Goal: Task Accomplishment & Management: Manage account settings

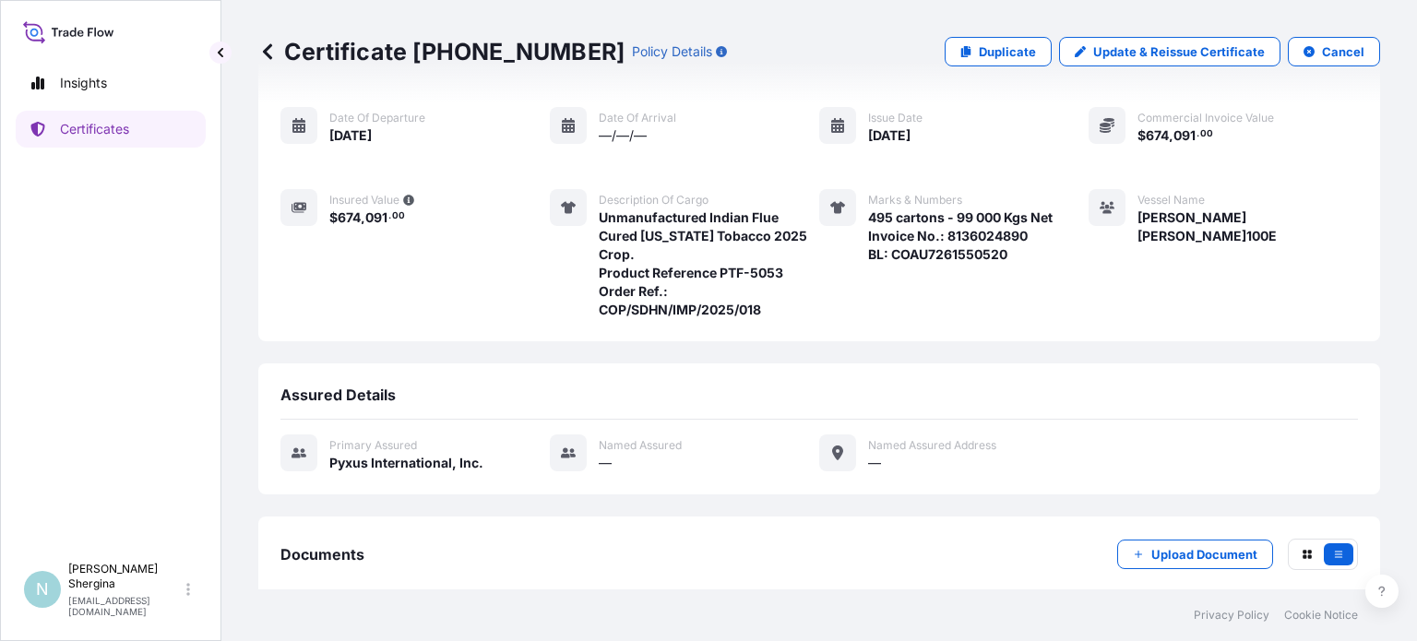
scroll to position [244, 0]
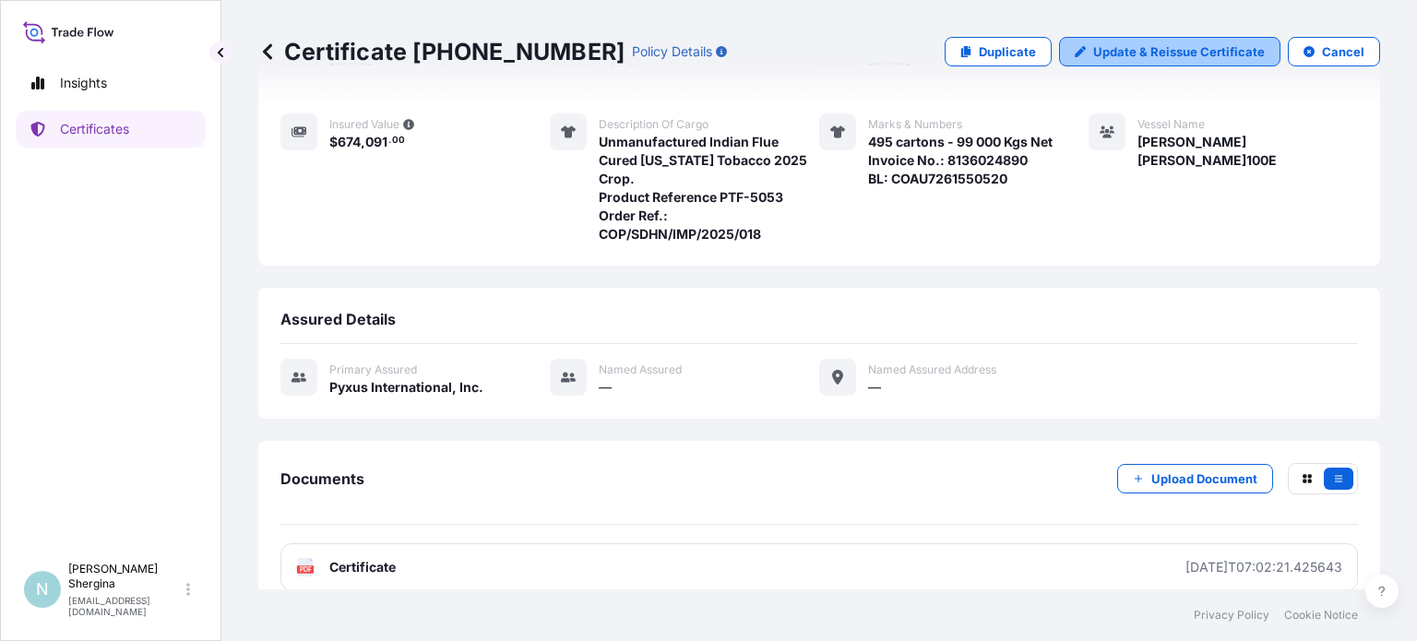
click at [1143, 44] on p "Update & Reissue Certificate" at bounding box center [1179, 51] width 172 height 18
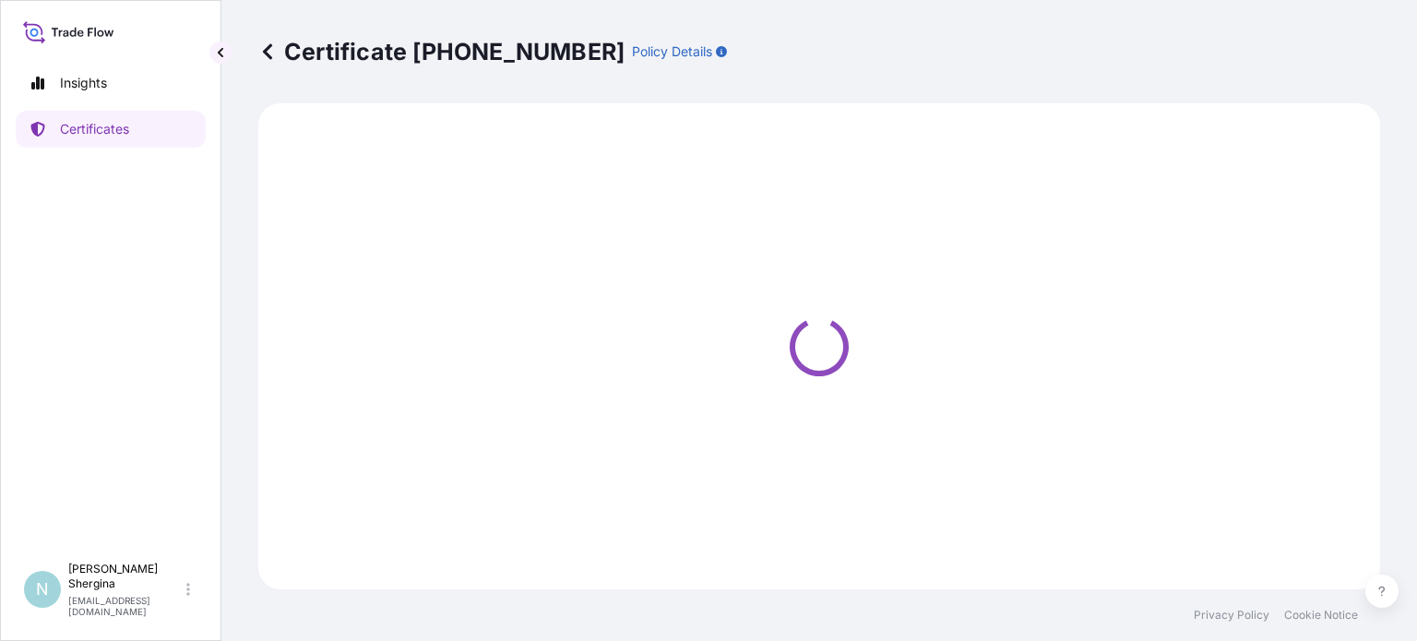
select select "Ocean Vessel"
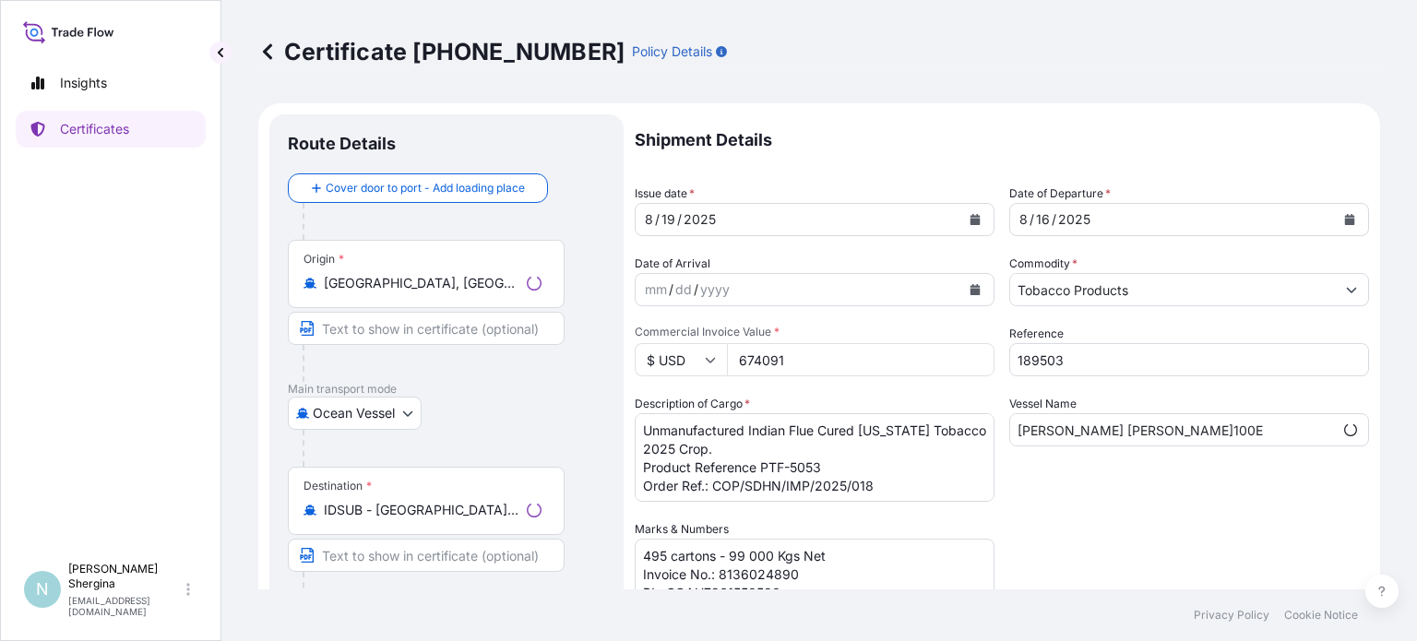
select select "31548"
click at [1055, 428] on input "[PERSON_NAME] [PERSON_NAME]100E" at bounding box center [1172, 429] width 325 height 33
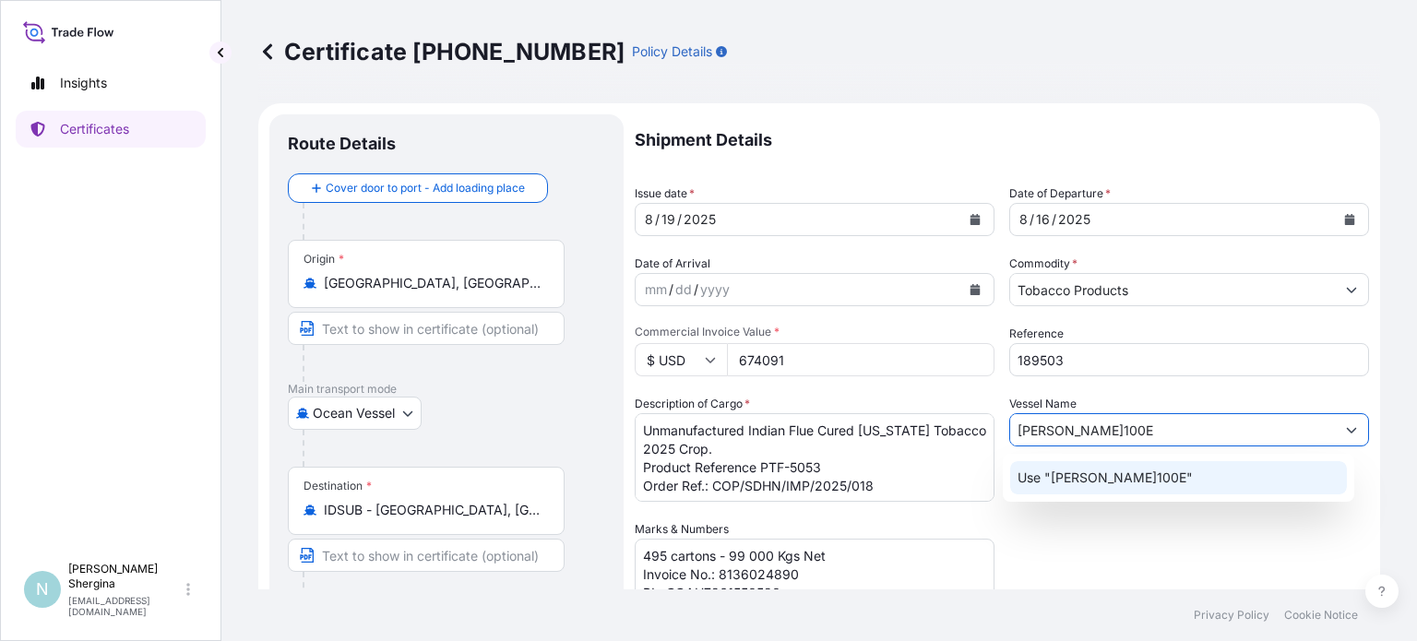
type input "[PERSON_NAME]100E"
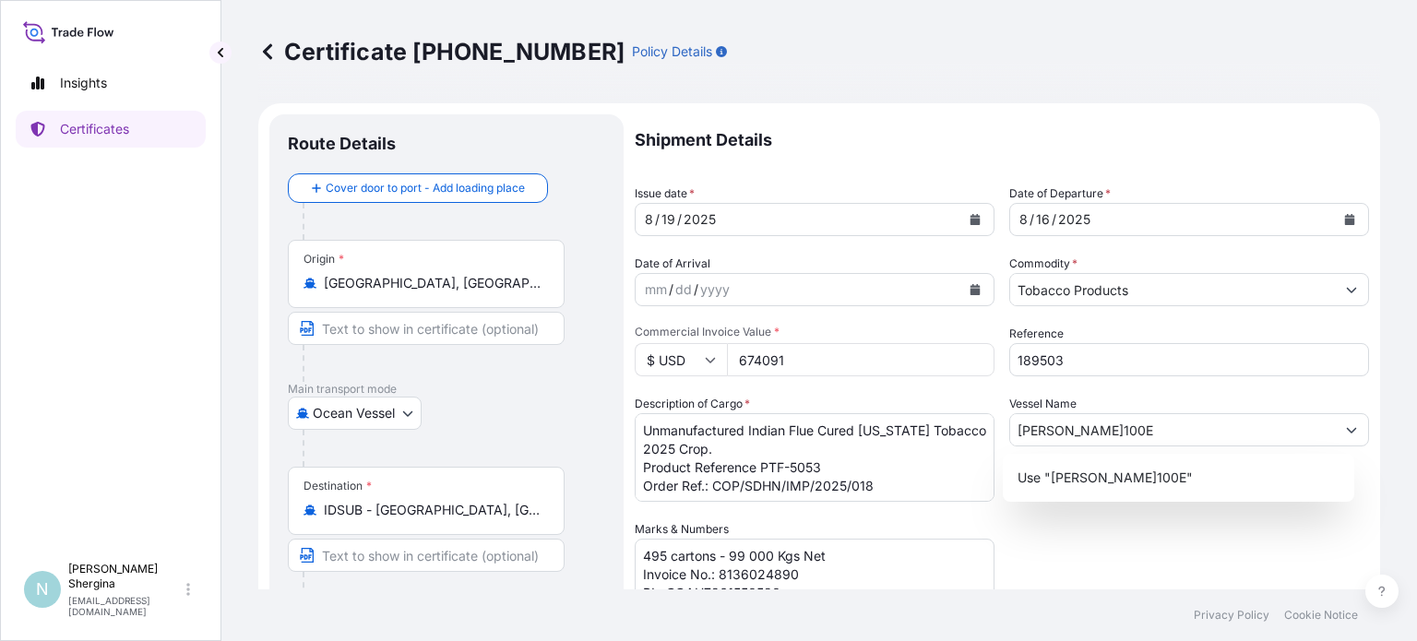
click at [1105, 522] on div "Shipment Details Issue date * [DATE] Date of Departure * [DATE] Date of Arrival…" at bounding box center [1002, 518] width 734 height 809
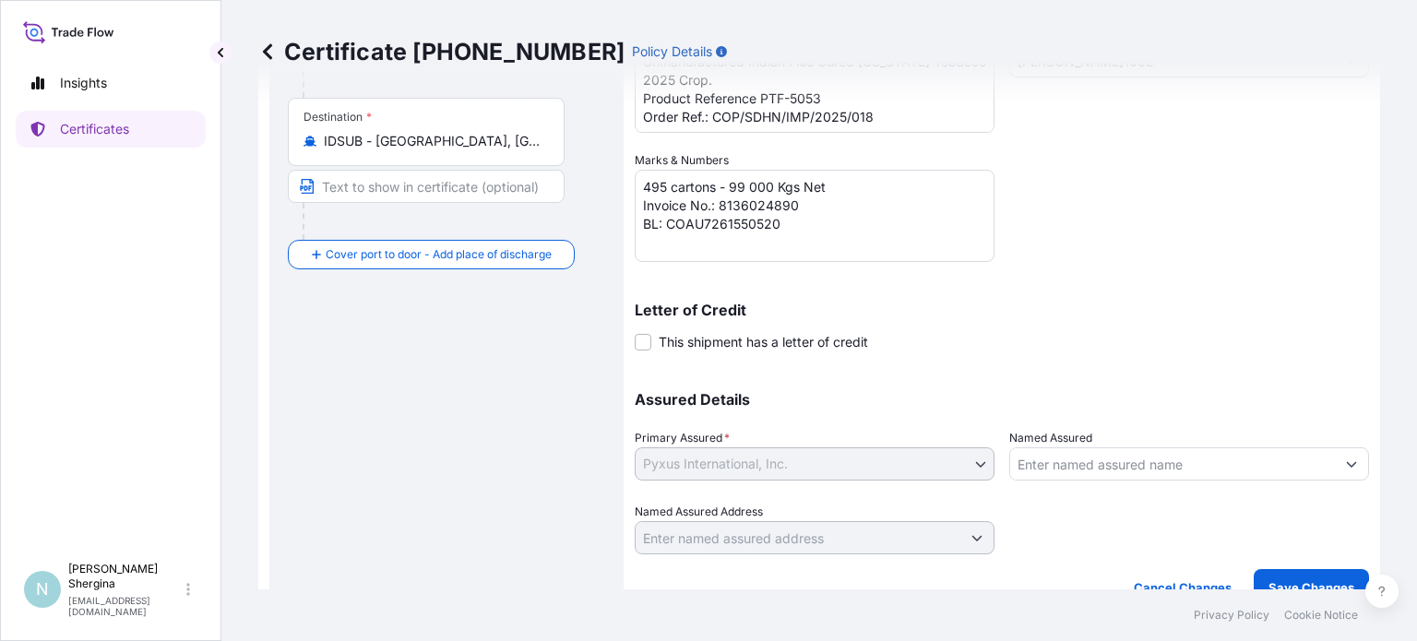
scroll to position [395, 0]
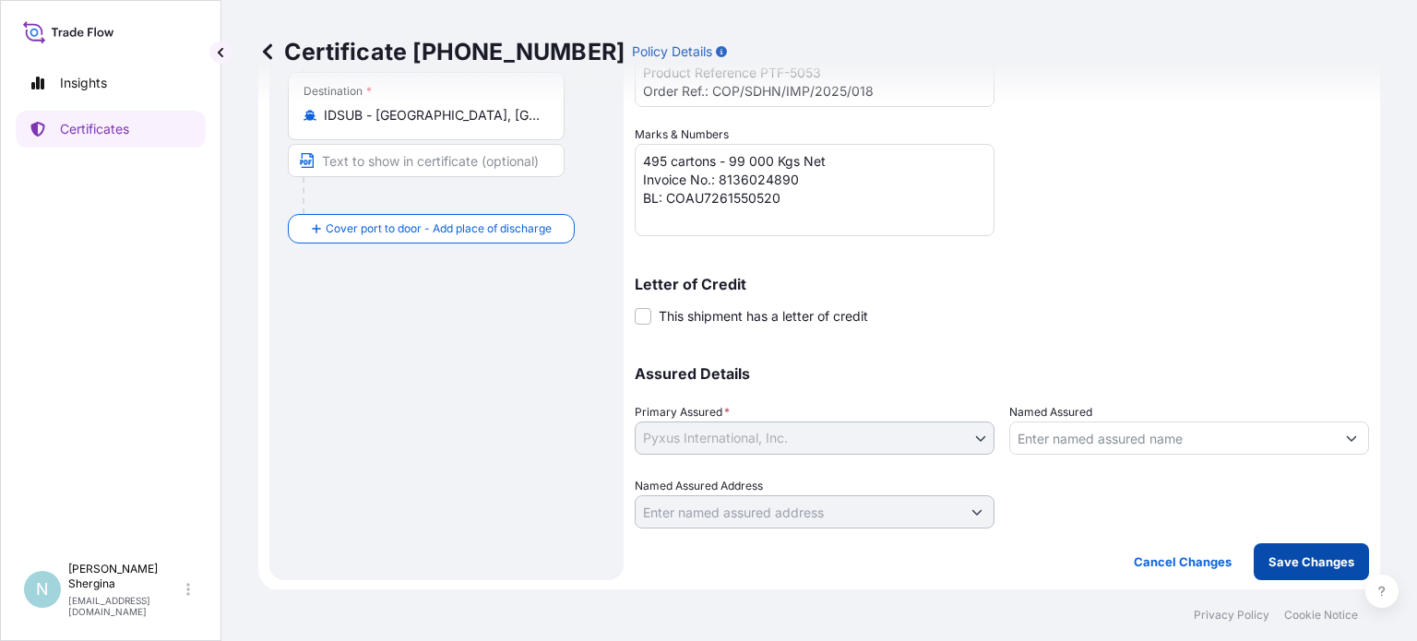
click at [1295, 565] on p "Save Changes" at bounding box center [1312, 562] width 86 height 18
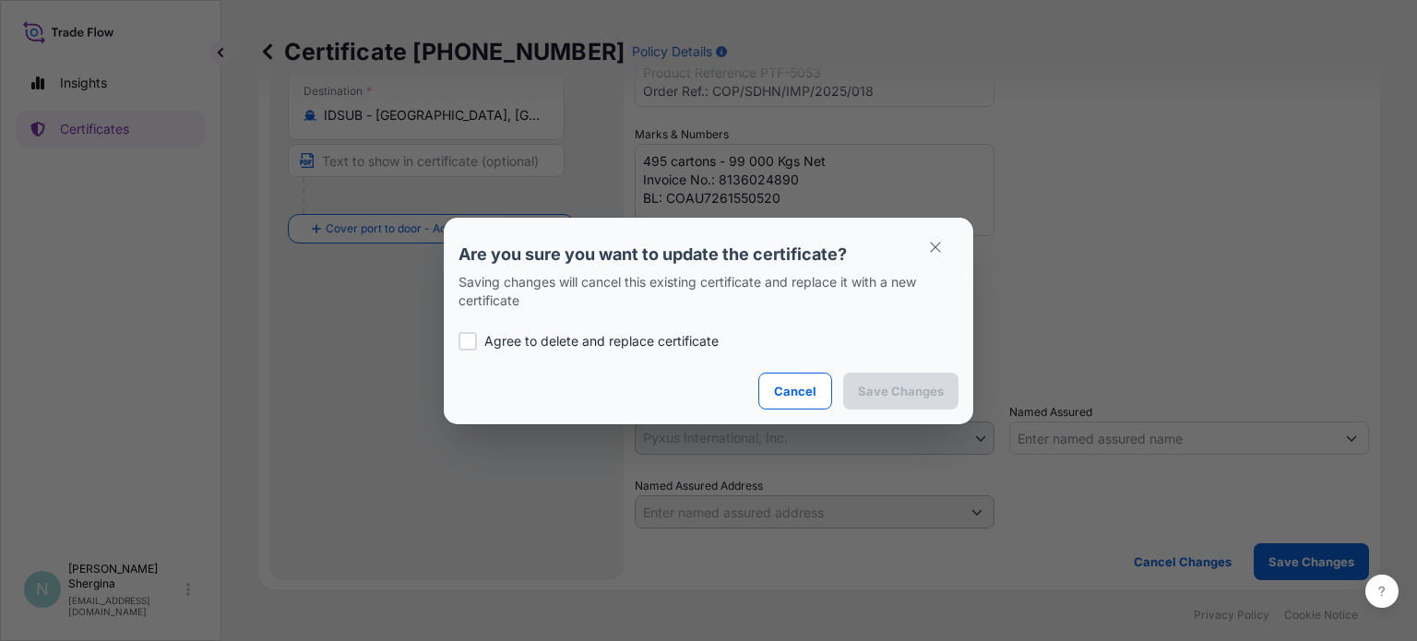
click at [561, 343] on p "Agree to delete and replace certificate" at bounding box center [601, 341] width 234 height 18
checkbox input "true"
click at [894, 383] on p "Save Changes" at bounding box center [901, 391] width 86 height 18
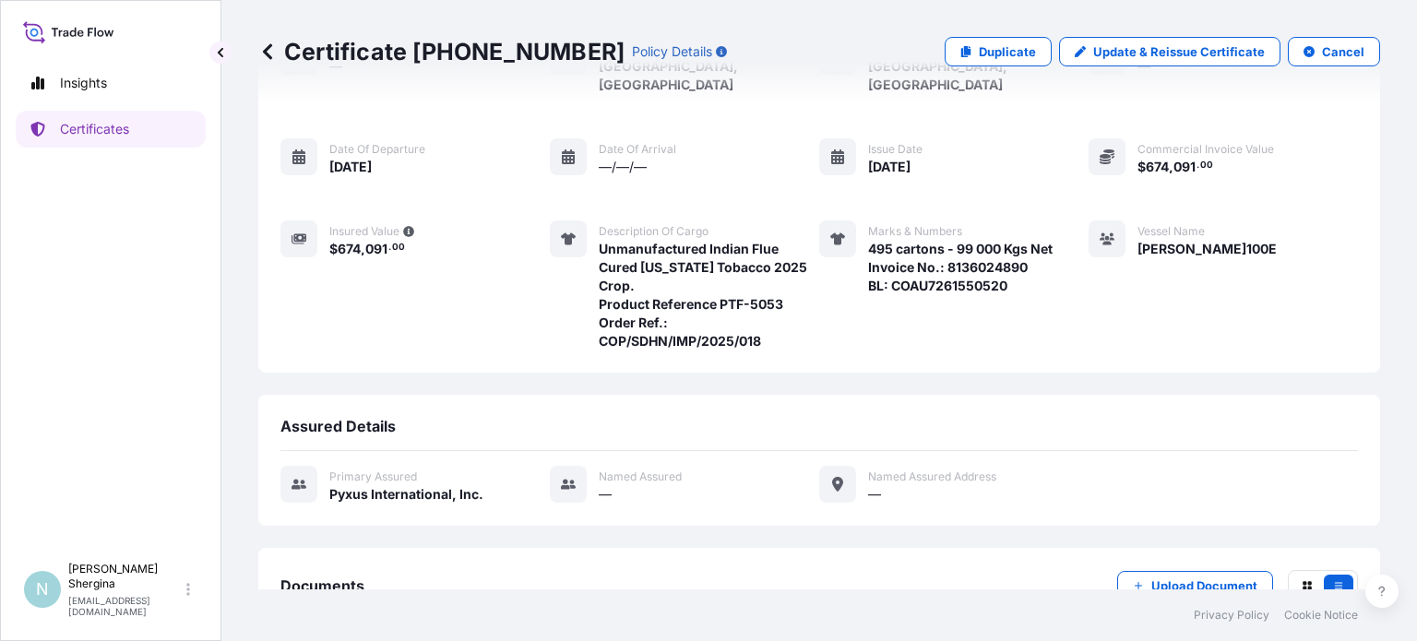
scroll to position [244, 0]
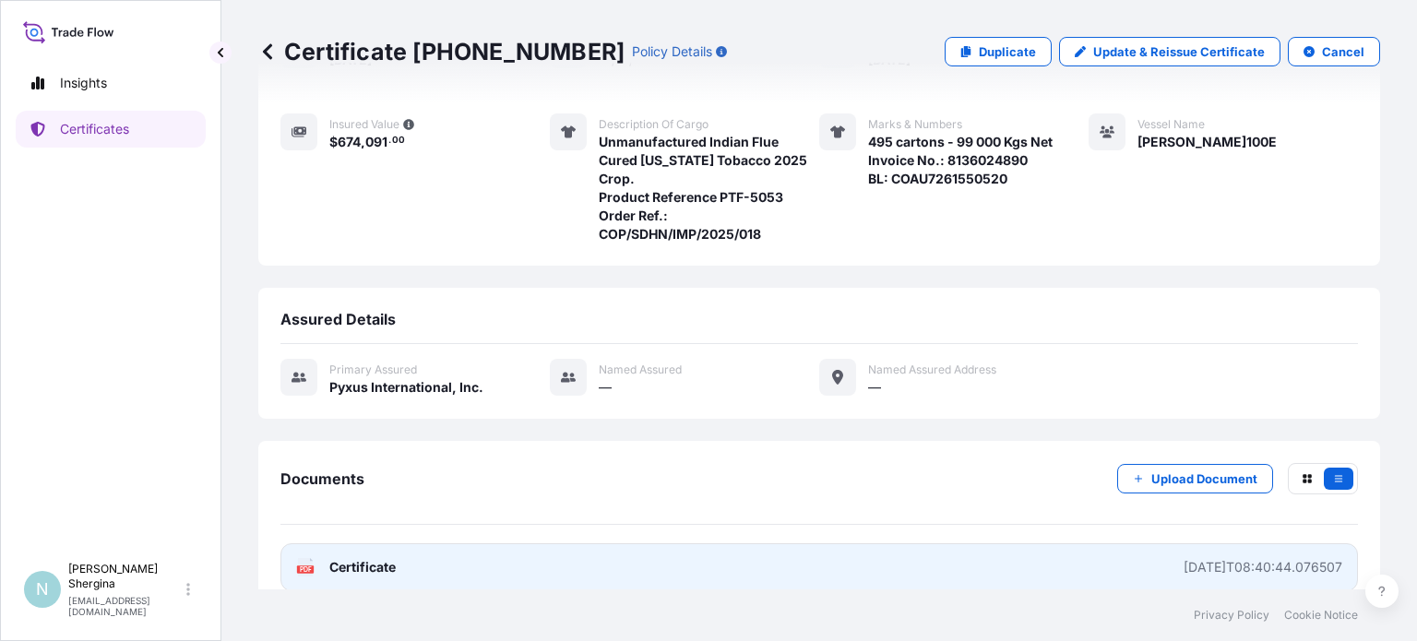
click at [1134, 550] on link "PDF Certificate [DATE]T08:40:44.076507" at bounding box center [819, 567] width 1078 height 48
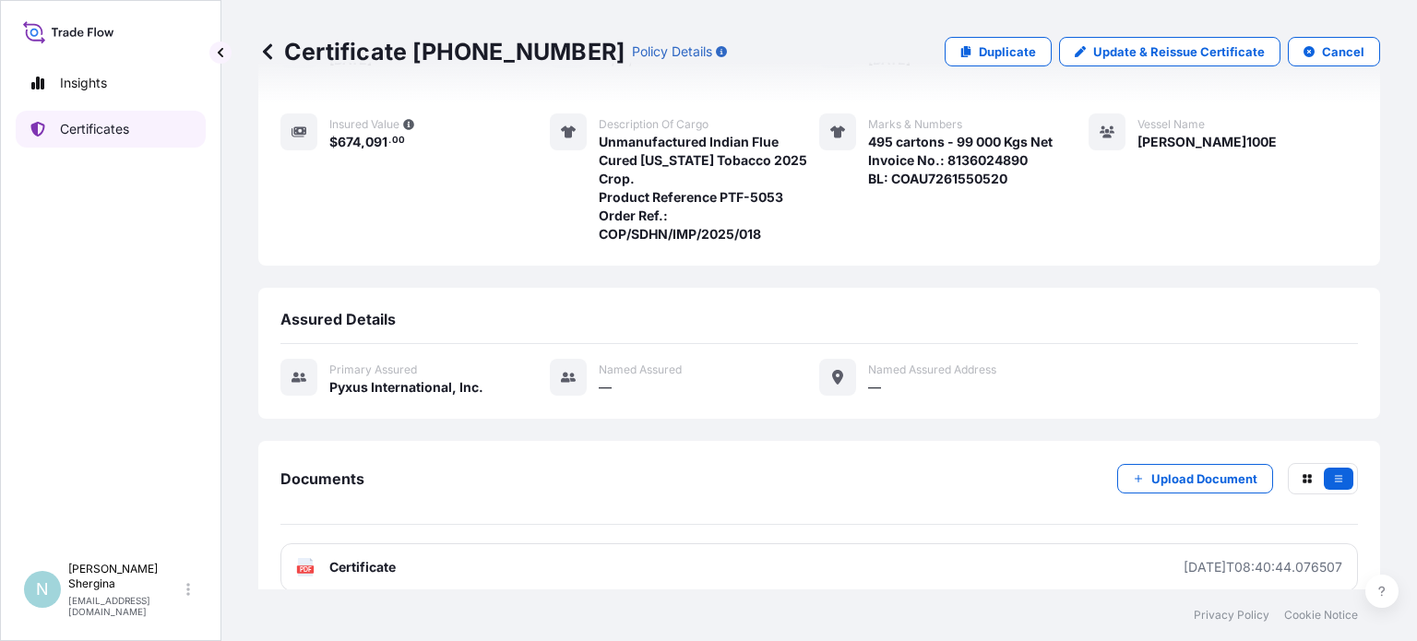
click at [118, 136] on p "Certificates" at bounding box center [94, 129] width 69 height 18
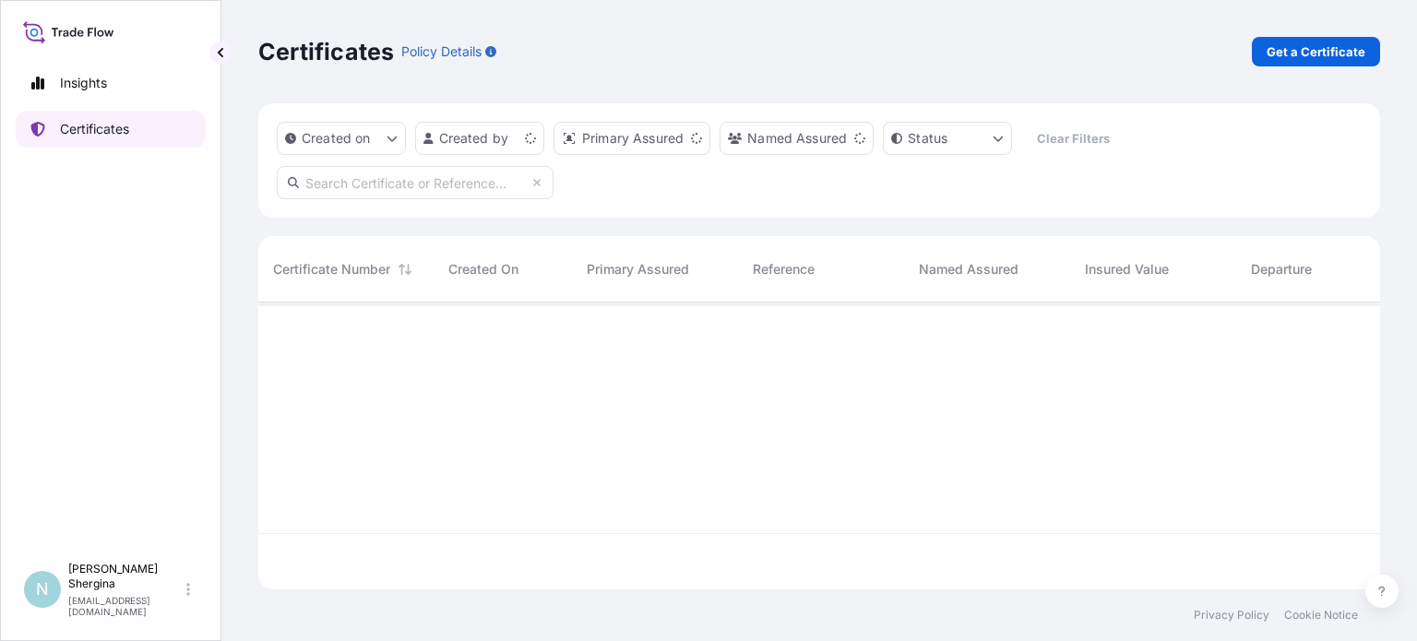
scroll to position [283, 1107]
click at [415, 178] on input "text" at bounding box center [415, 182] width 277 height 33
paste input "189487"
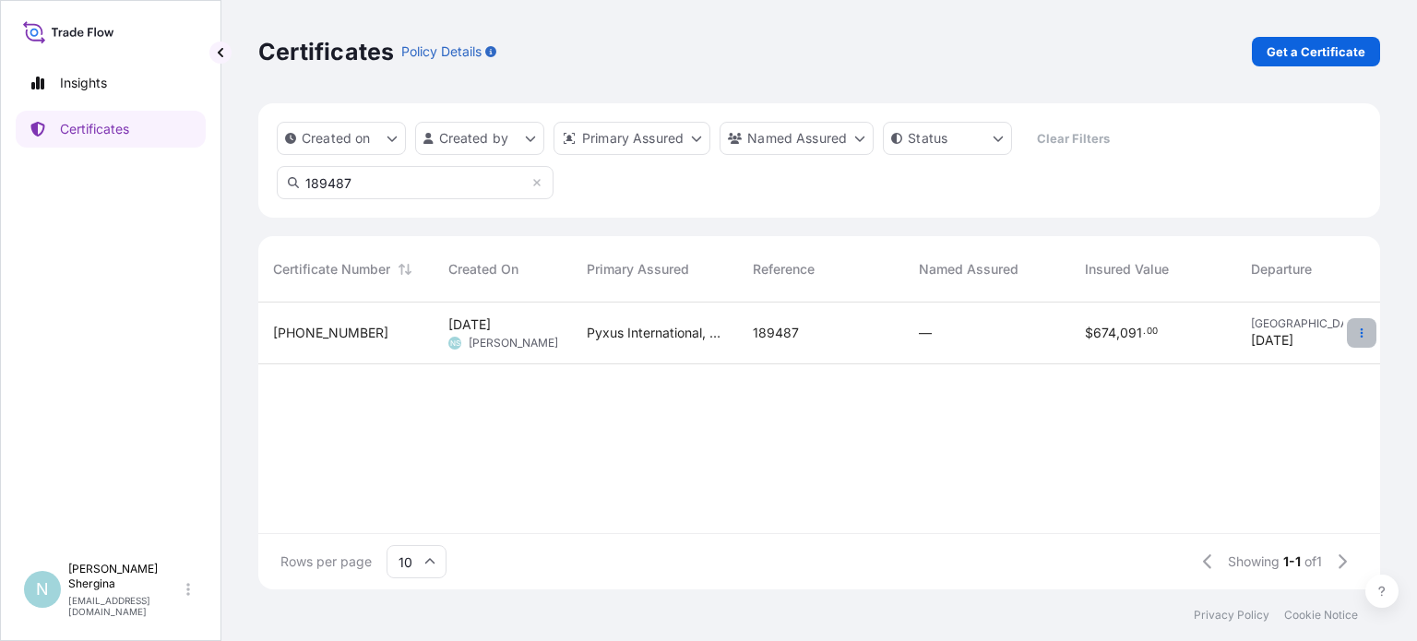
type input "189487"
click at [1358, 332] on icon "button" at bounding box center [1361, 333] width 11 height 11
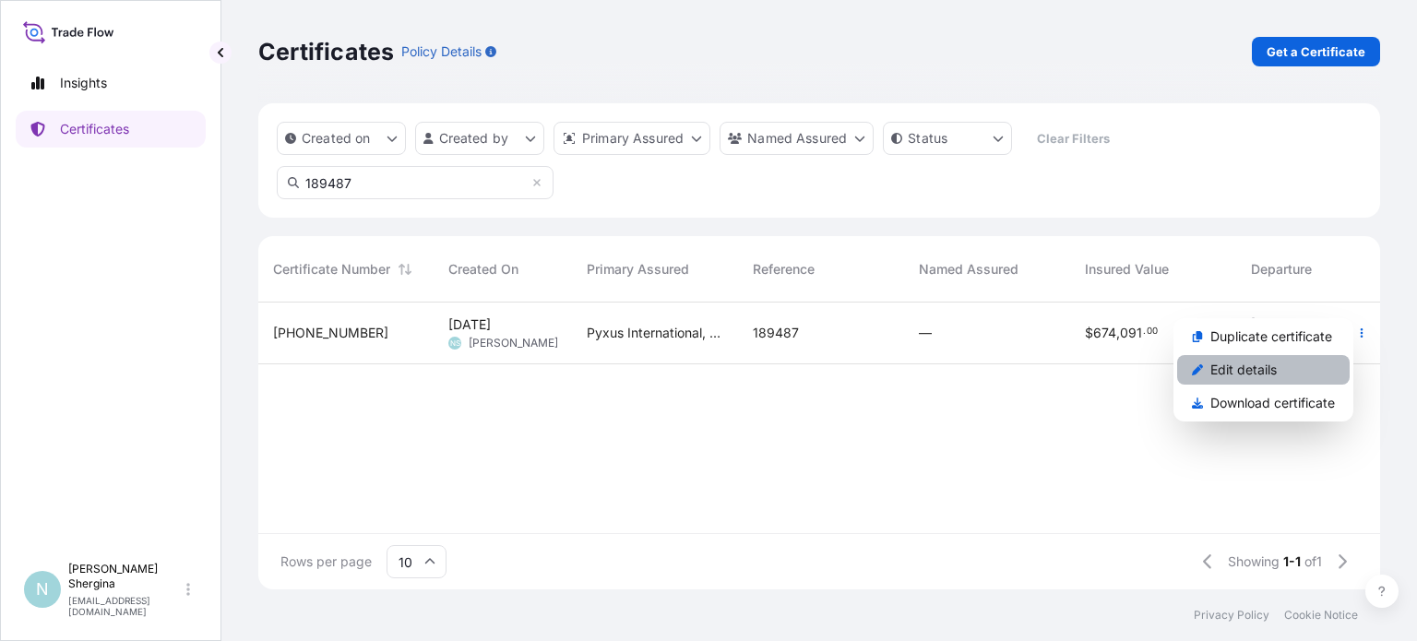
click at [1280, 366] on link "Edit details" at bounding box center [1263, 370] width 173 height 30
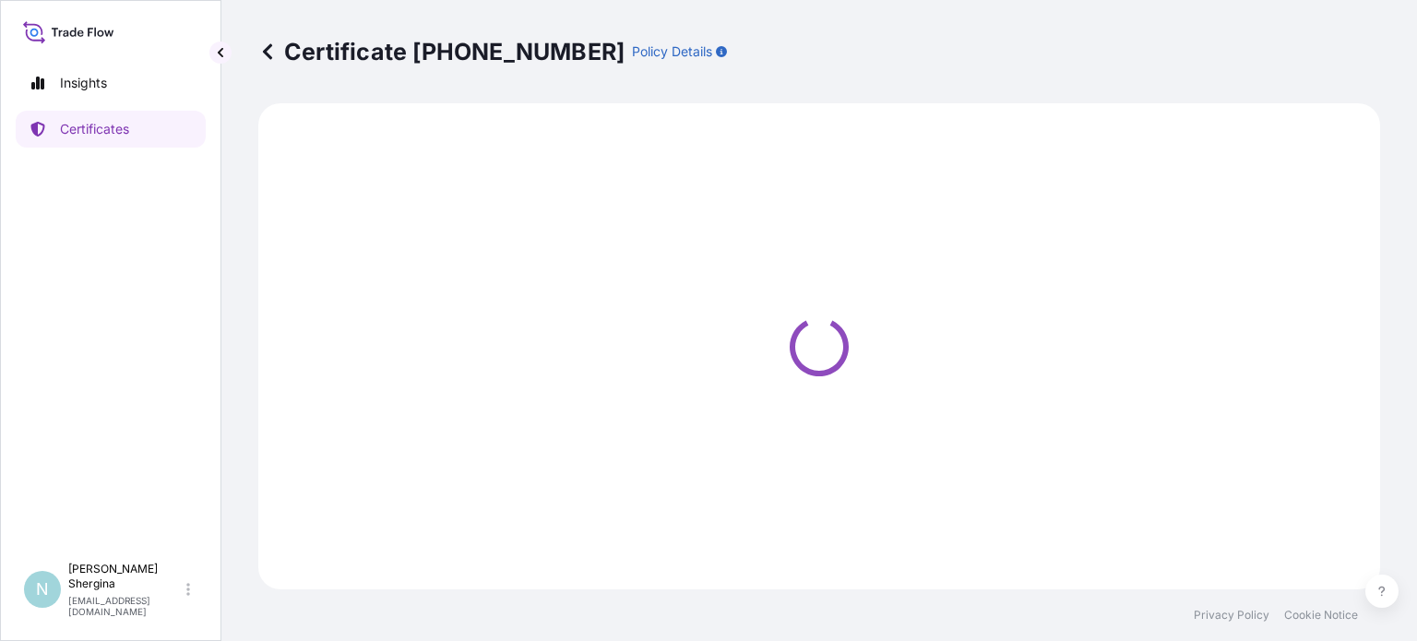
select select "Ocean Vessel"
select select "31548"
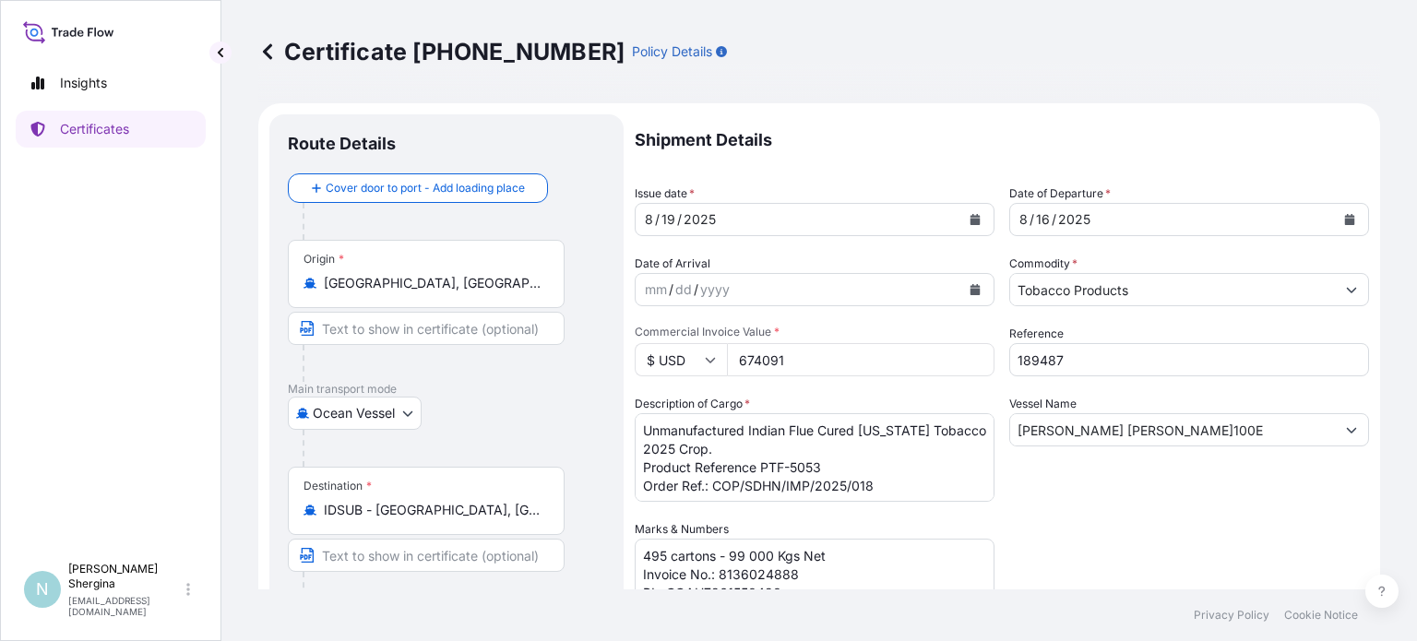
click at [1055, 429] on input "[PERSON_NAME] [PERSON_NAME]100E" at bounding box center [1172, 429] width 325 height 33
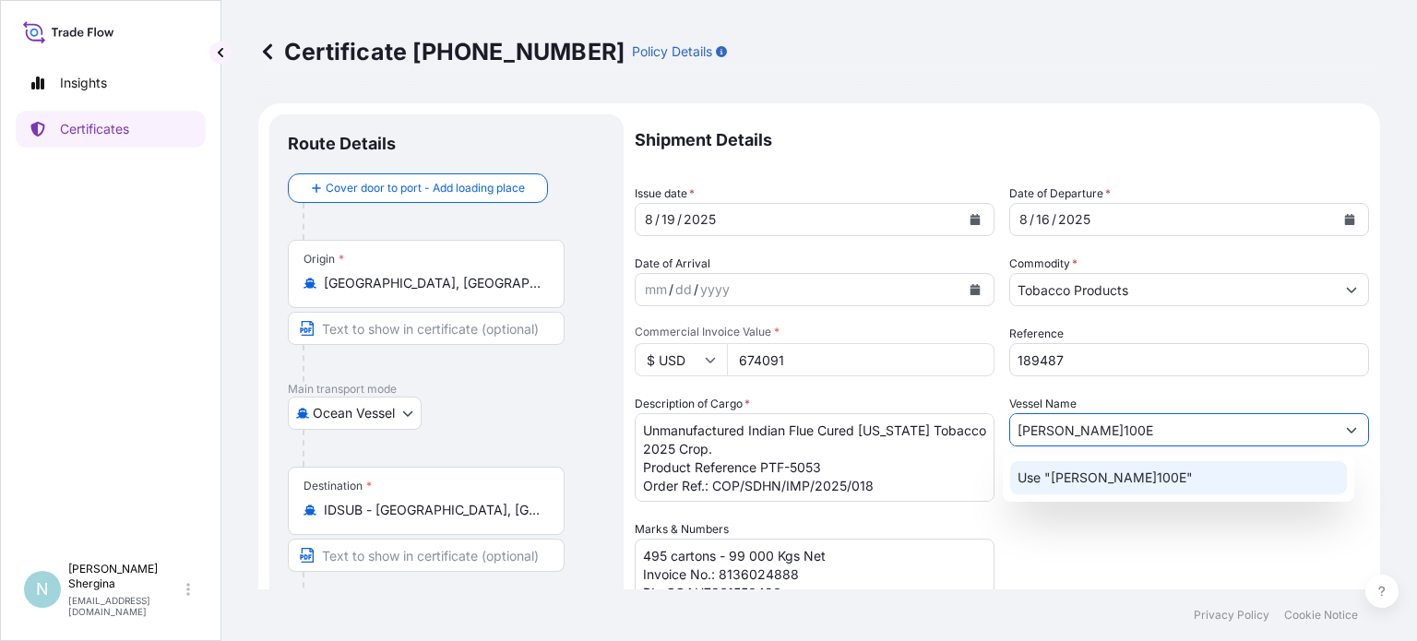
type input "[PERSON_NAME]100E"
click at [1146, 542] on div "Shipment Details Issue date * [DATE] Date of Departure * [DATE] Date of Arrival…" at bounding box center [1002, 518] width 734 height 809
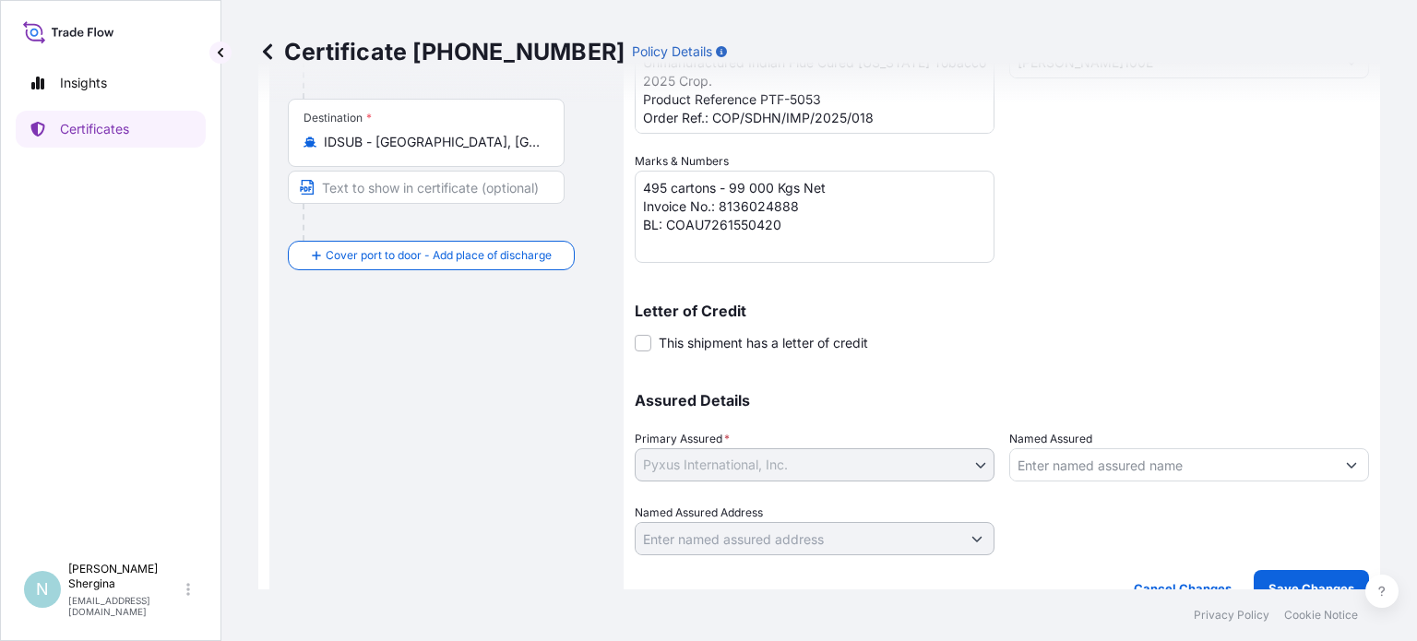
scroll to position [369, 0]
click at [1288, 578] on p "Save Changes" at bounding box center [1312, 587] width 86 height 18
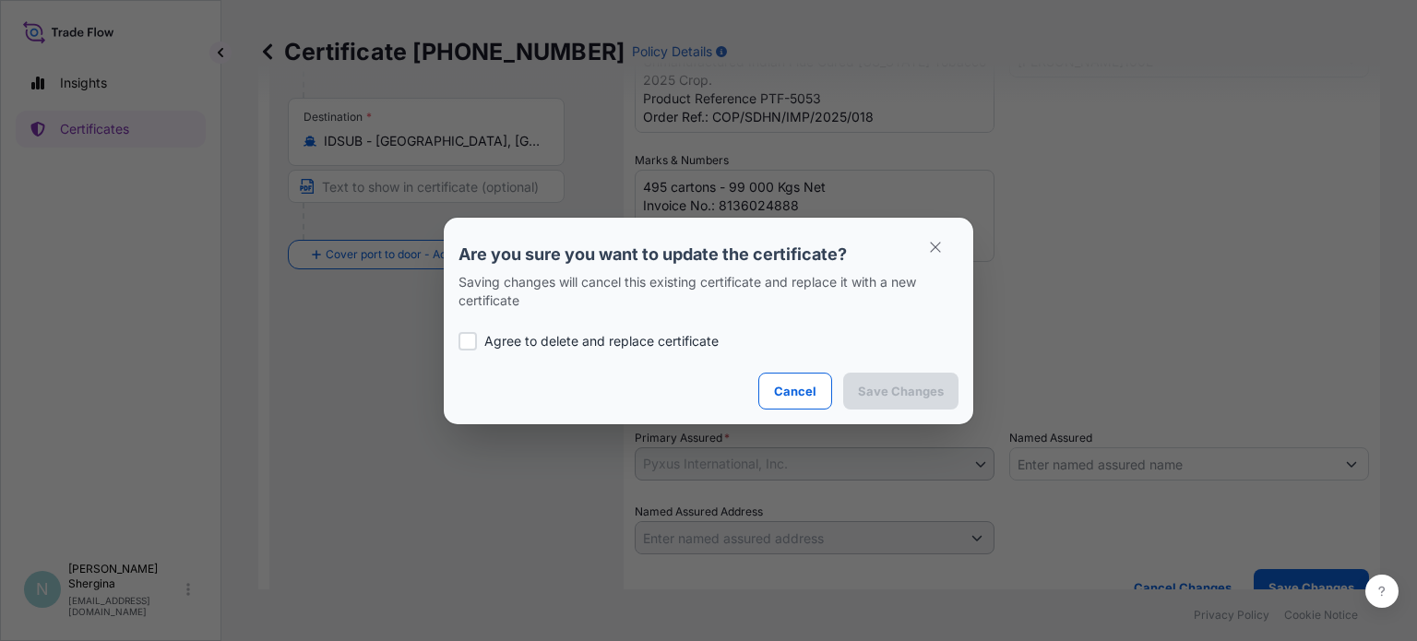
click at [606, 334] on p "Agree to delete and replace certificate" at bounding box center [601, 341] width 234 height 18
checkbox input "true"
click at [885, 394] on p "Save Changes" at bounding box center [901, 391] width 86 height 18
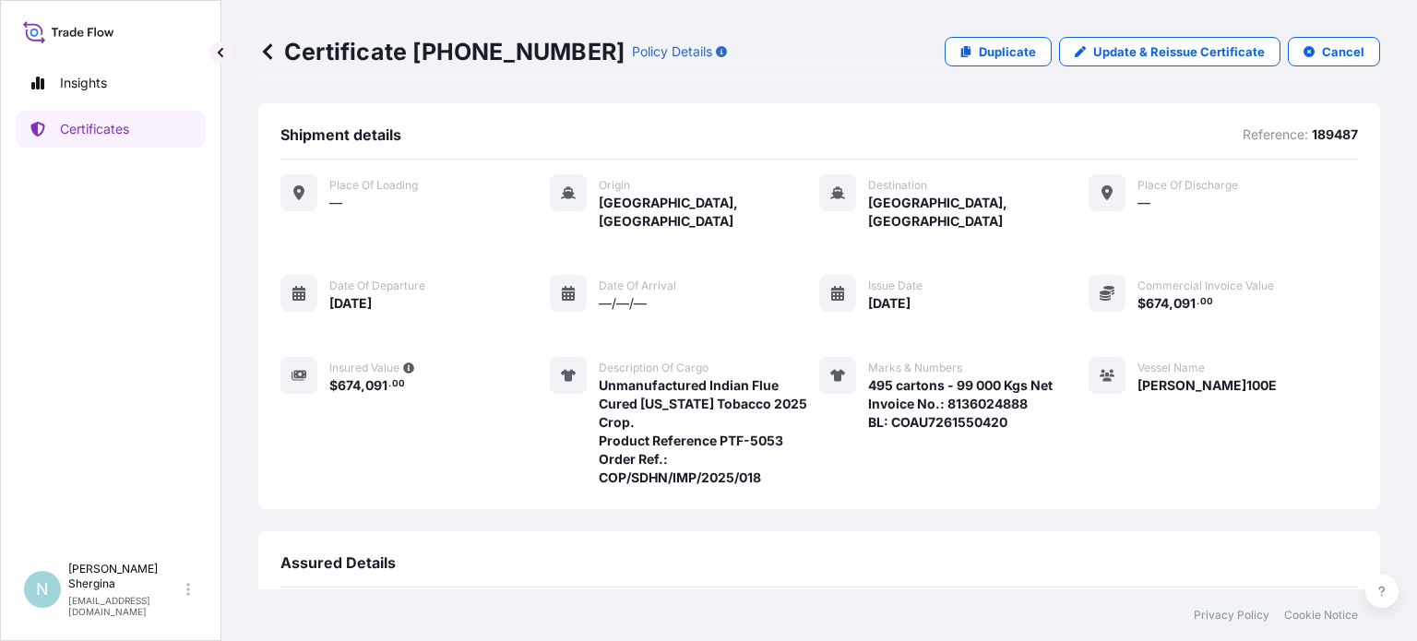
scroll to position [244, 0]
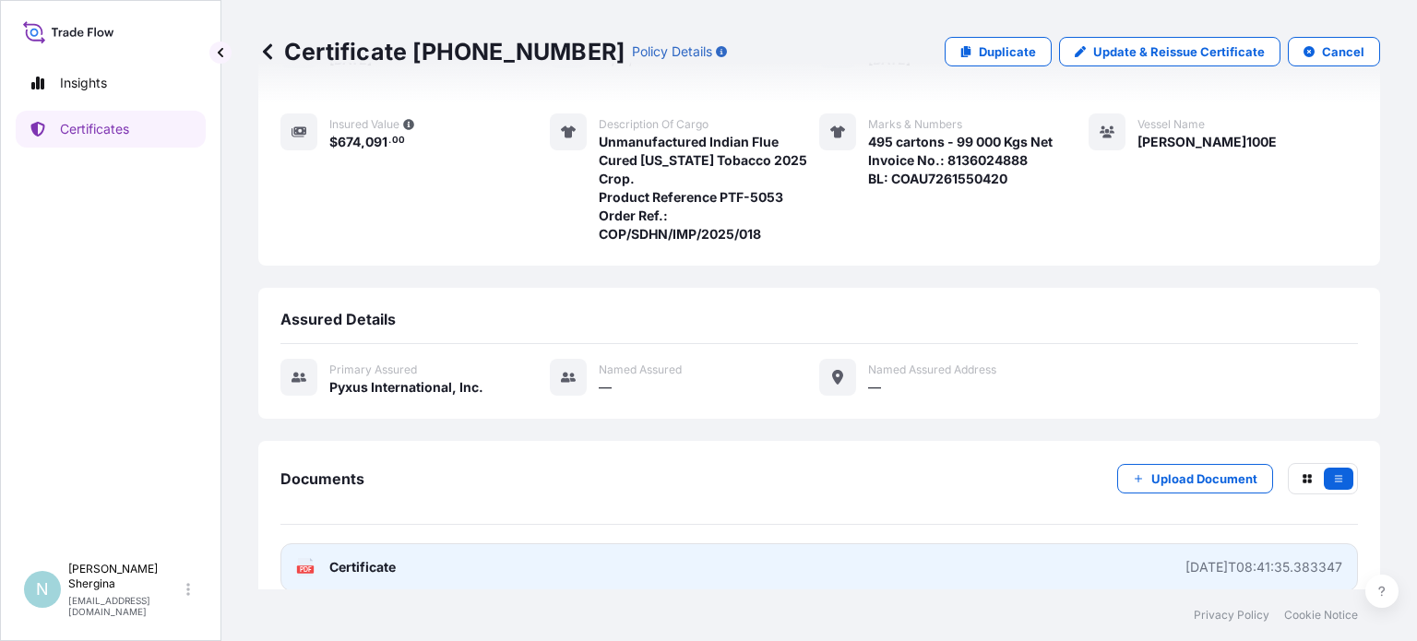
click at [1212, 558] on div "[DATE]T08:41:35.383347" at bounding box center [1264, 567] width 157 height 18
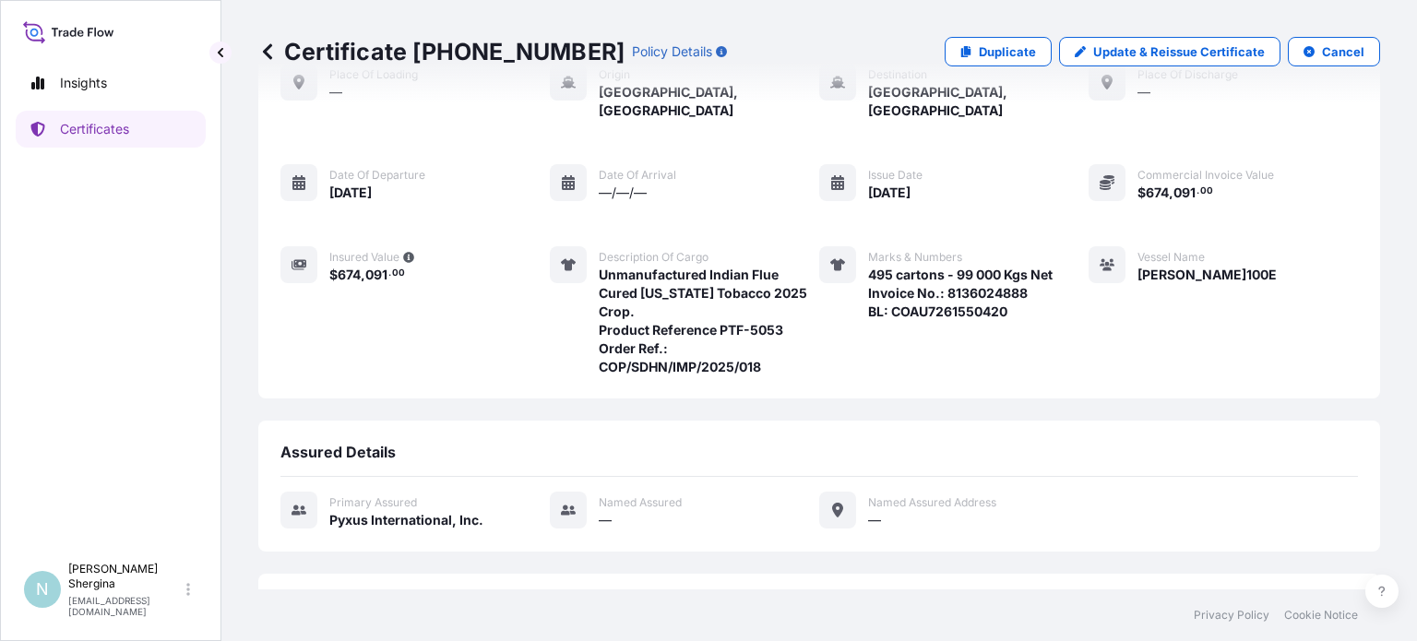
scroll to position [0, 0]
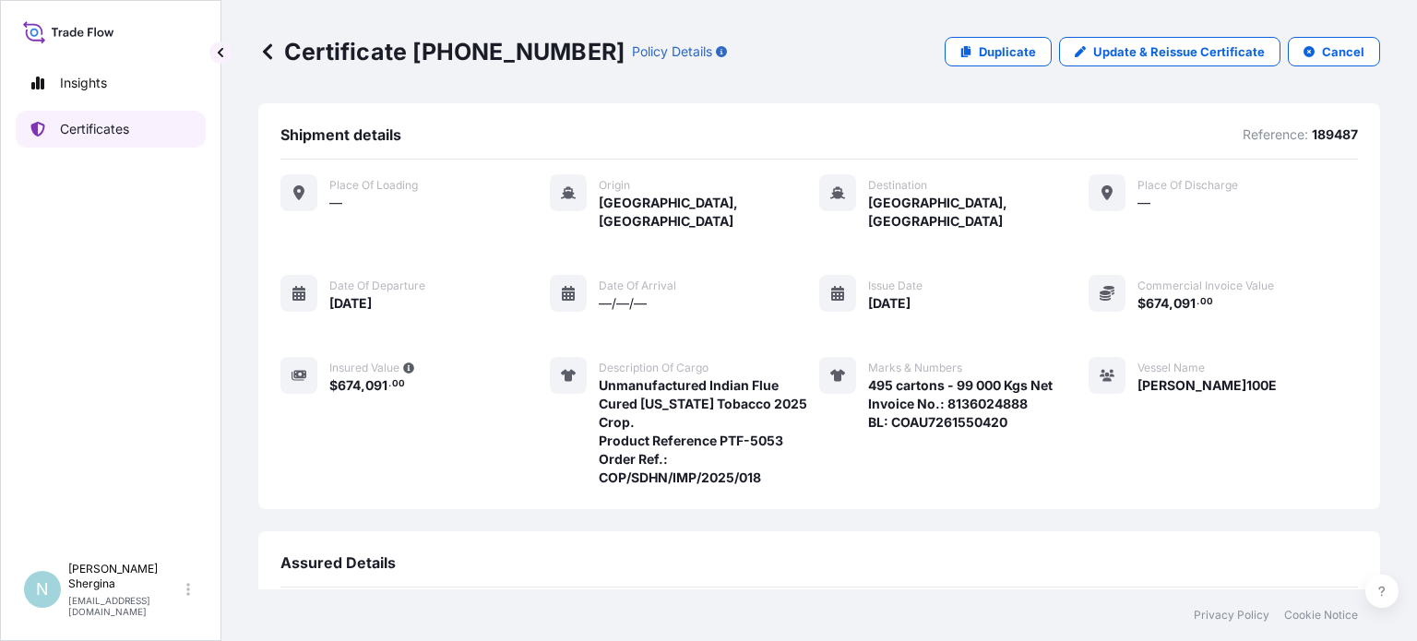
click at [136, 133] on link "Certificates" at bounding box center [111, 129] width 190 height 37
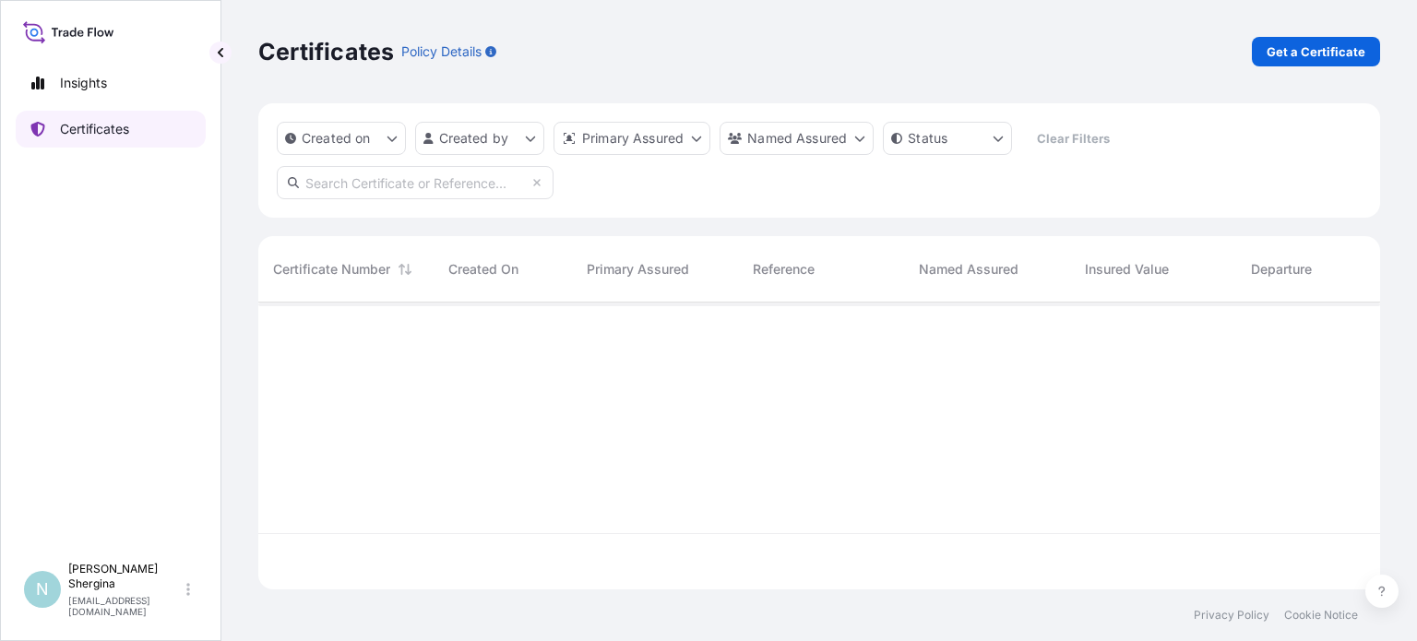
scroll to position [283, 1107]
click at [373, 193] on input "text" at bounding box center [415, 182] width 277 height 33
paste input "189488"
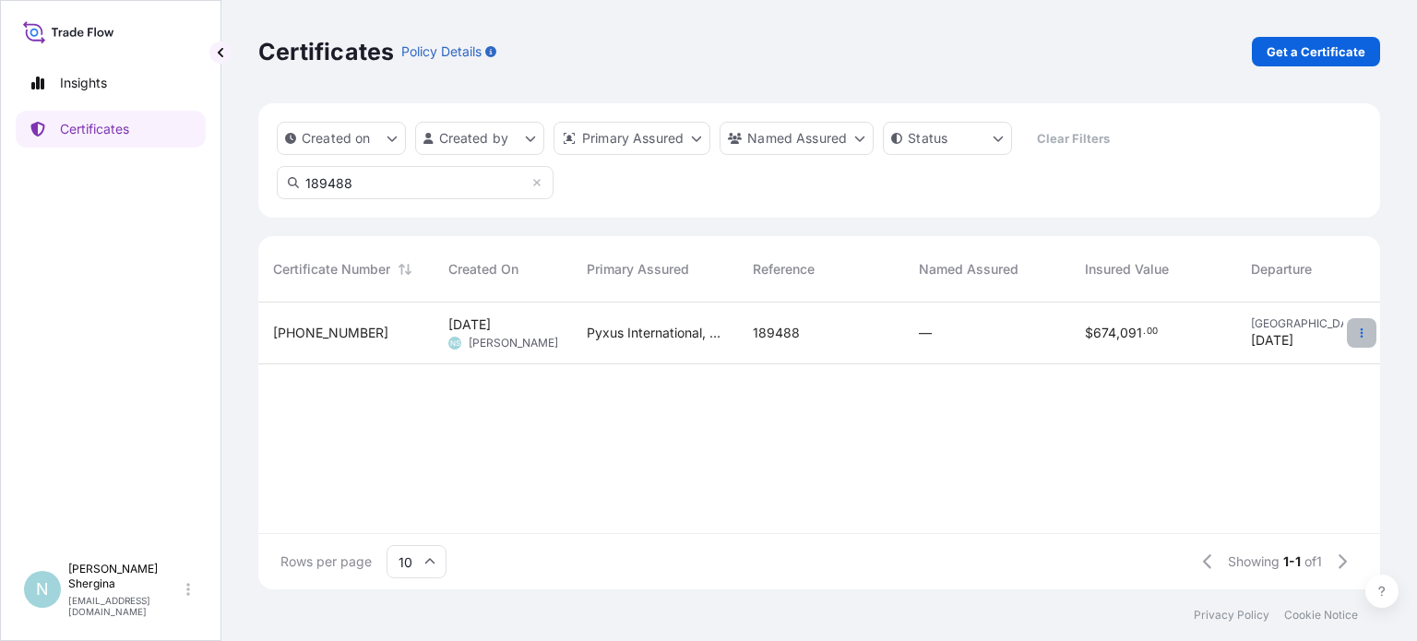
type input "189488"
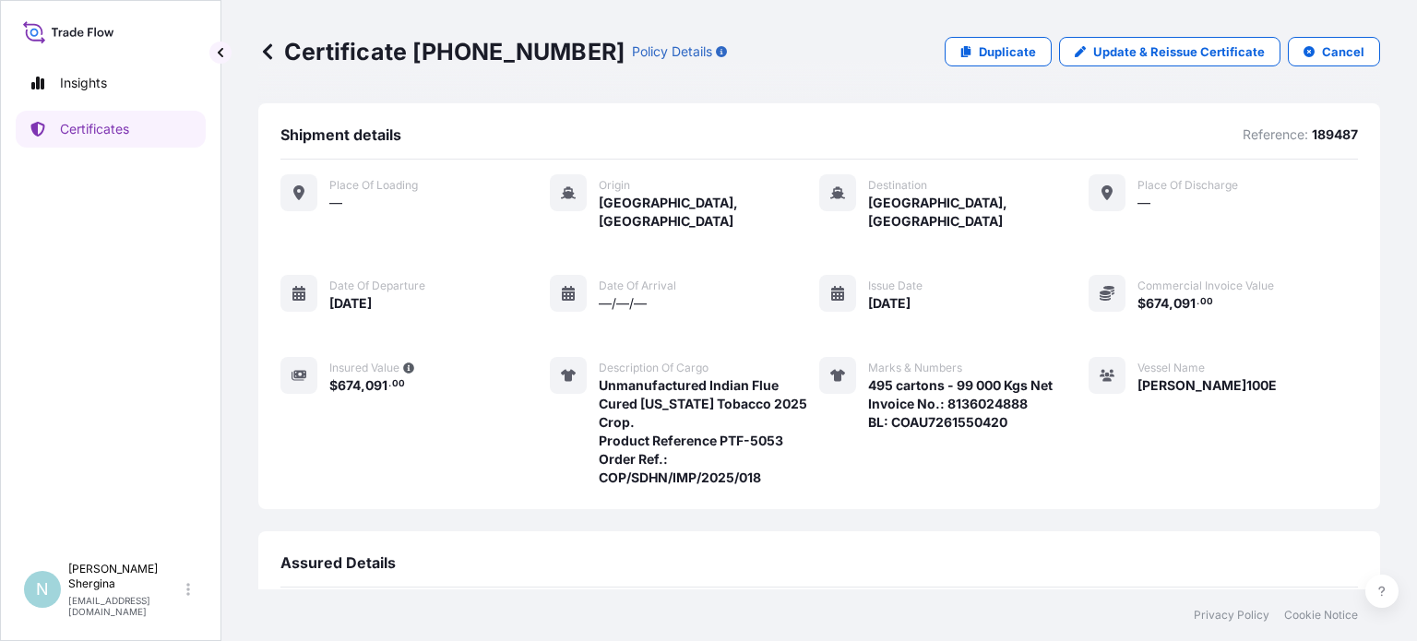
scroll to position [244, 0]
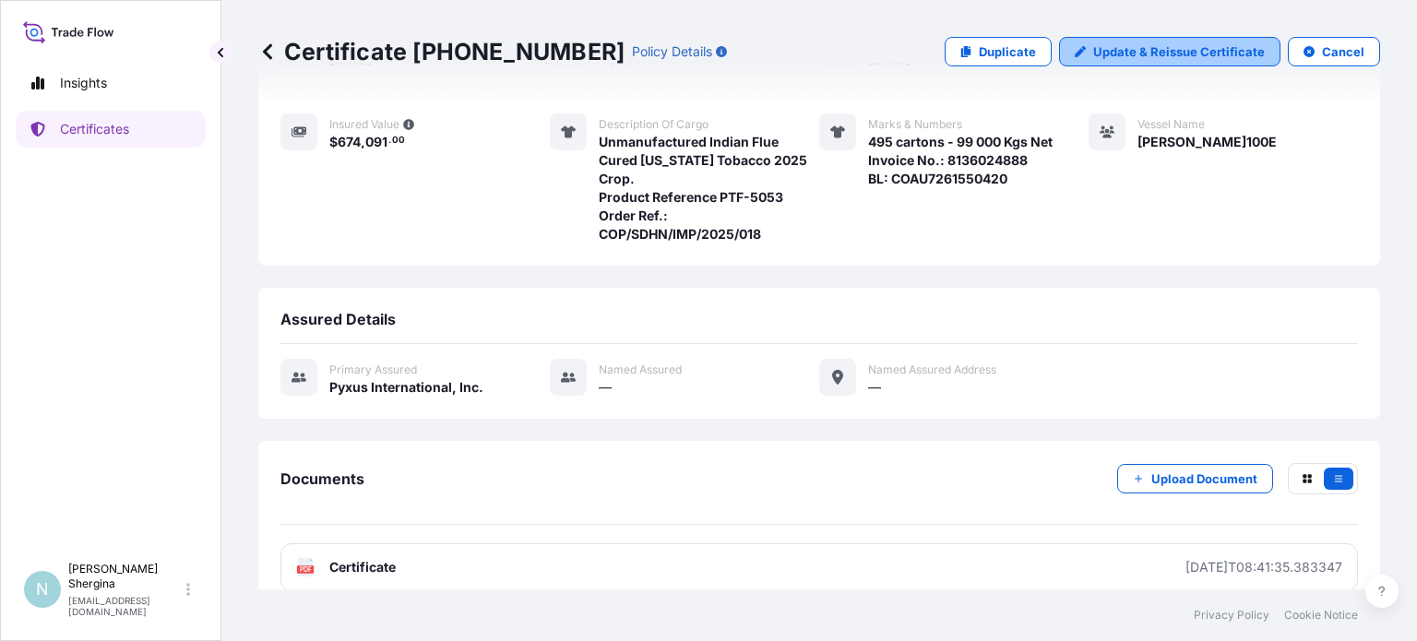
click at [1140, 52] on p "Update & Reissue Certificate" at bounding box center [1179, 51] width 172 height 18
select select "Ocean Vessel"
select select "31548"
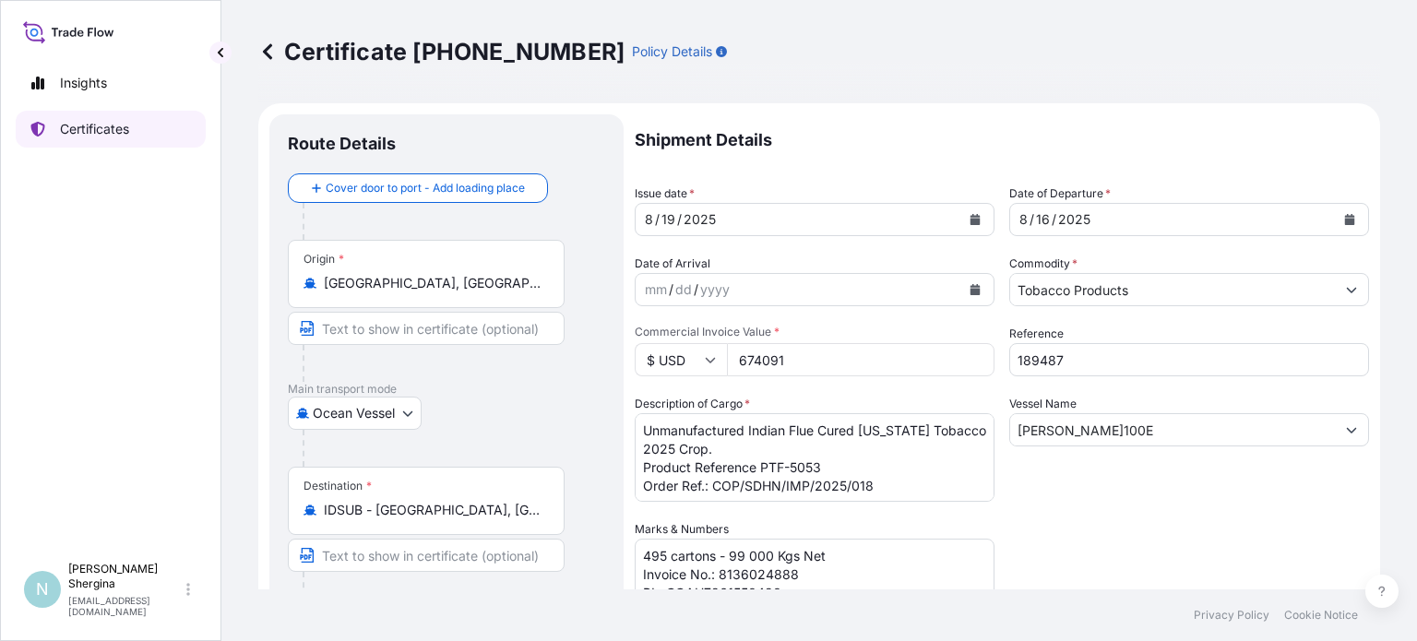
click at [77, 128] on p "Certificates" at bounding box center [94, 129] width 69 height 18
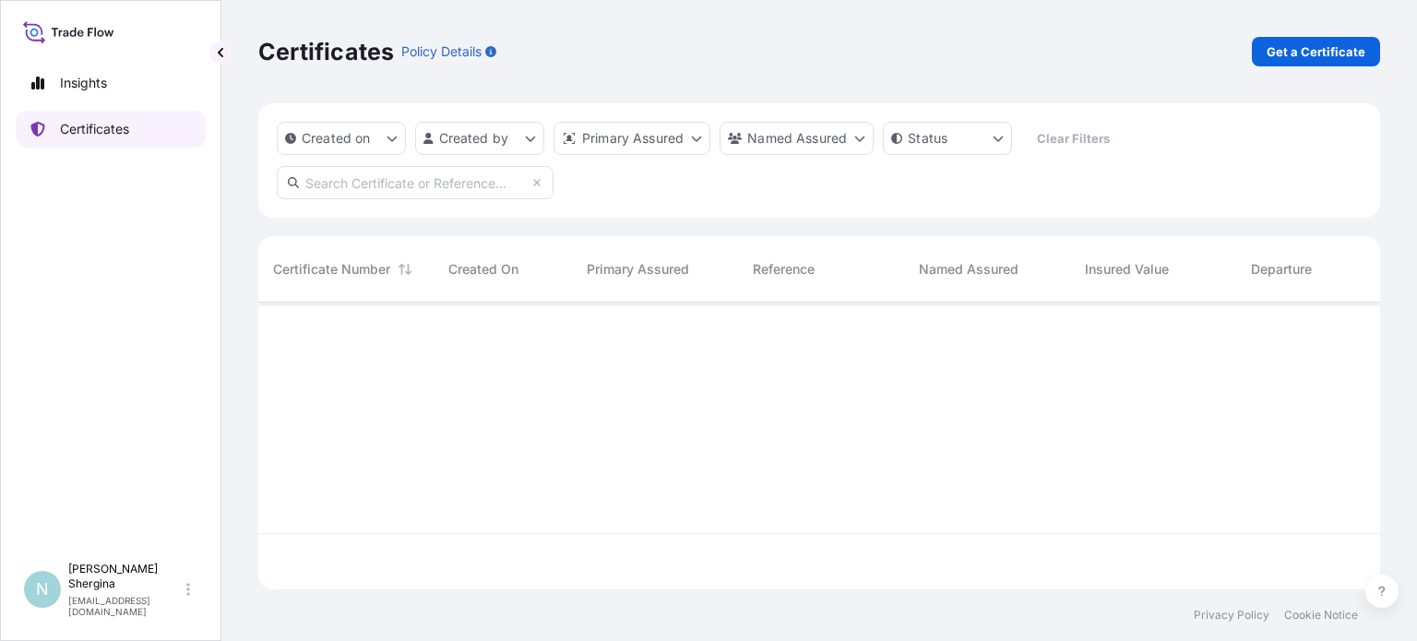
scroll to position [283, 1107]
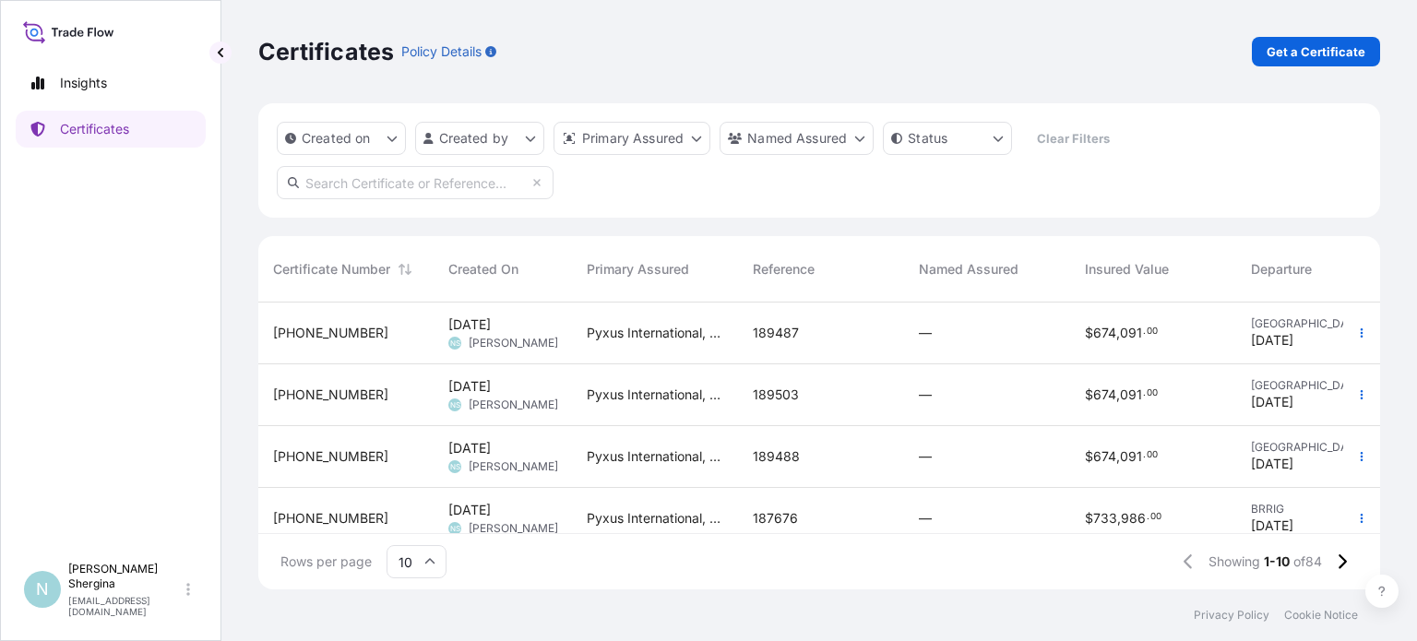
click at [480, 180] on input "text" at bounding box center [415, 182] width 277 height 33
paste input "189488"
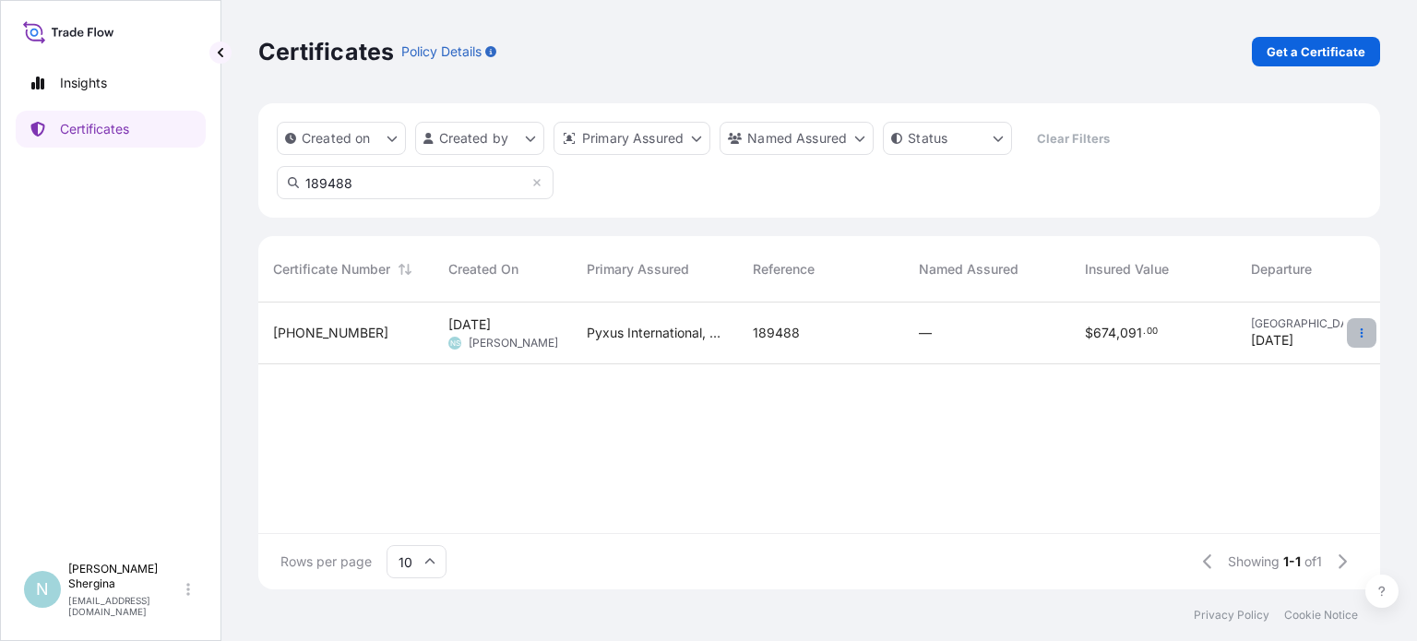
type input "189488"
click at [1360, 337] on icon "button" at bounding box center [1361, 333] width 11 height 11
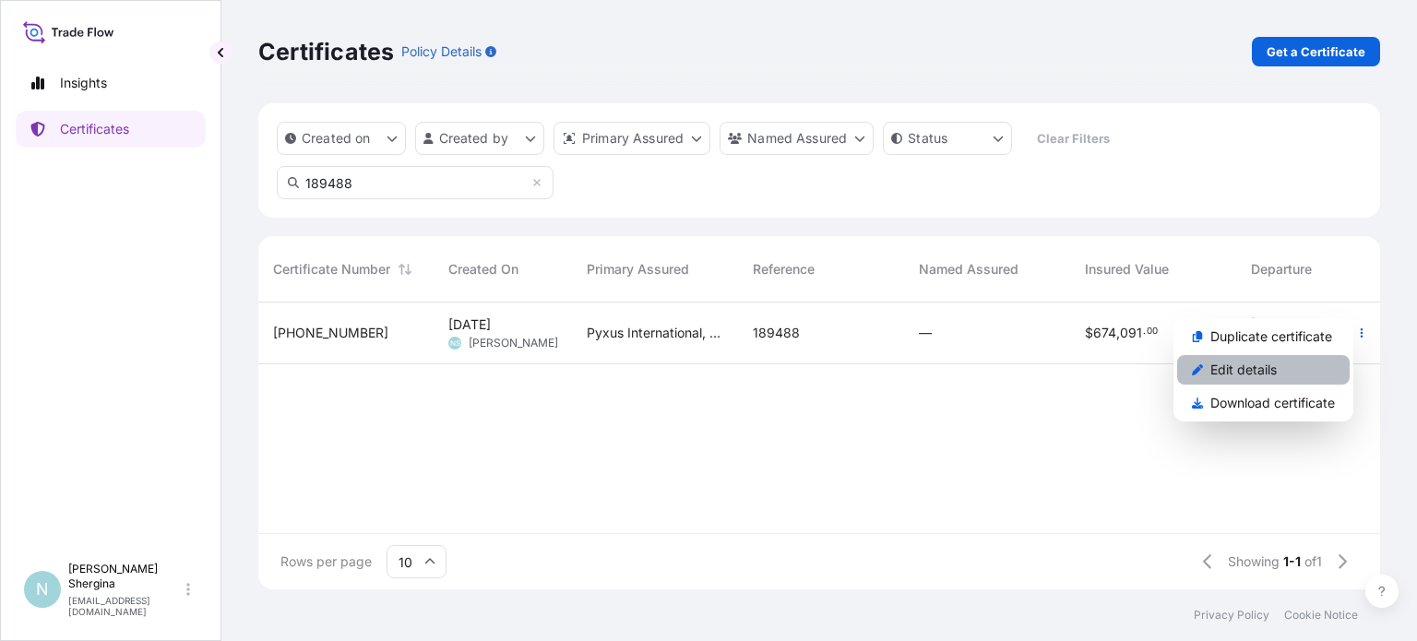
click at [1281, 367] on link "Edit details" at bounding box center [1263, 370] width 173 height 30
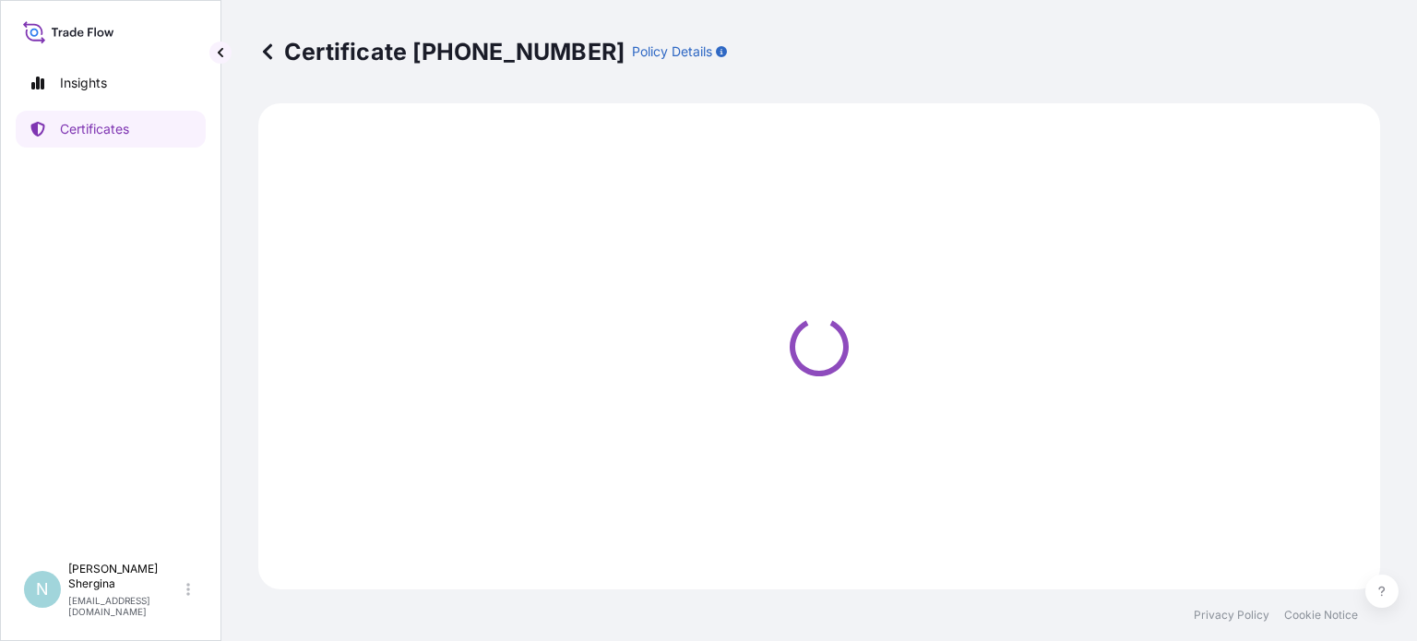
select select "Ocean Vessel"
select select "31548"
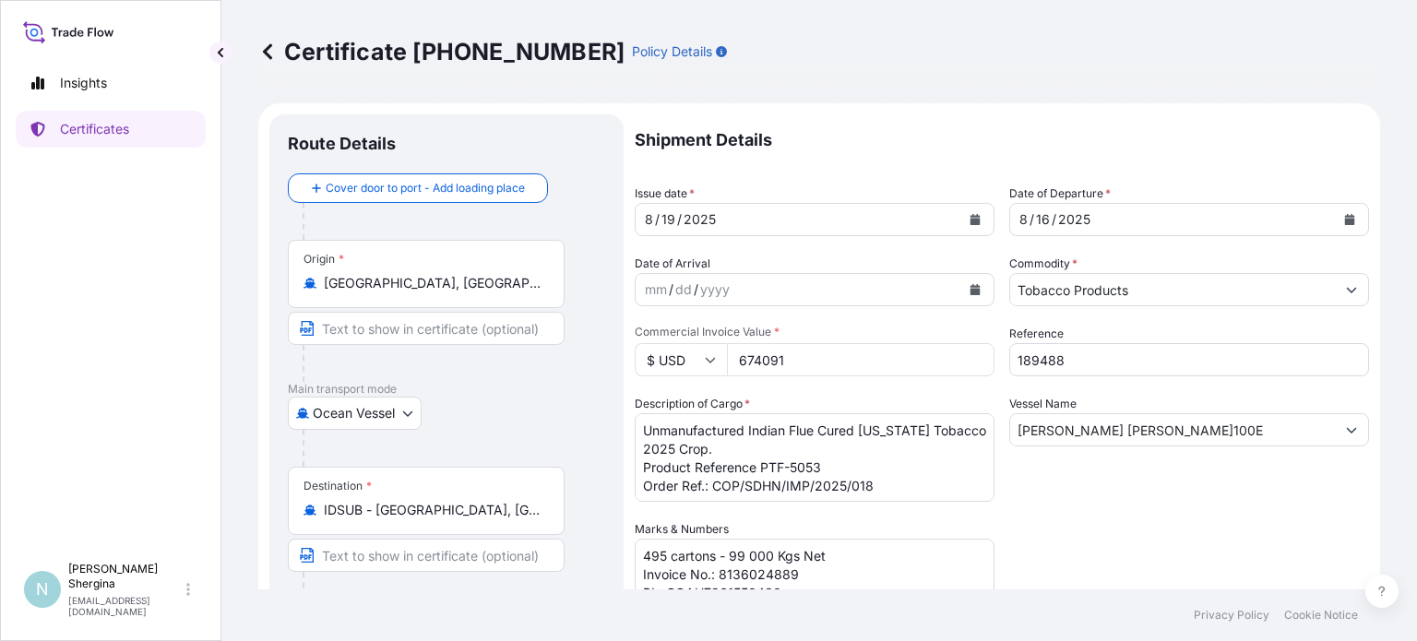
click at [1055, 426] on input "[PERSON_NAME] [PERSON_NAME]100E" at bounding box center [1172, 429] width 325 height 33
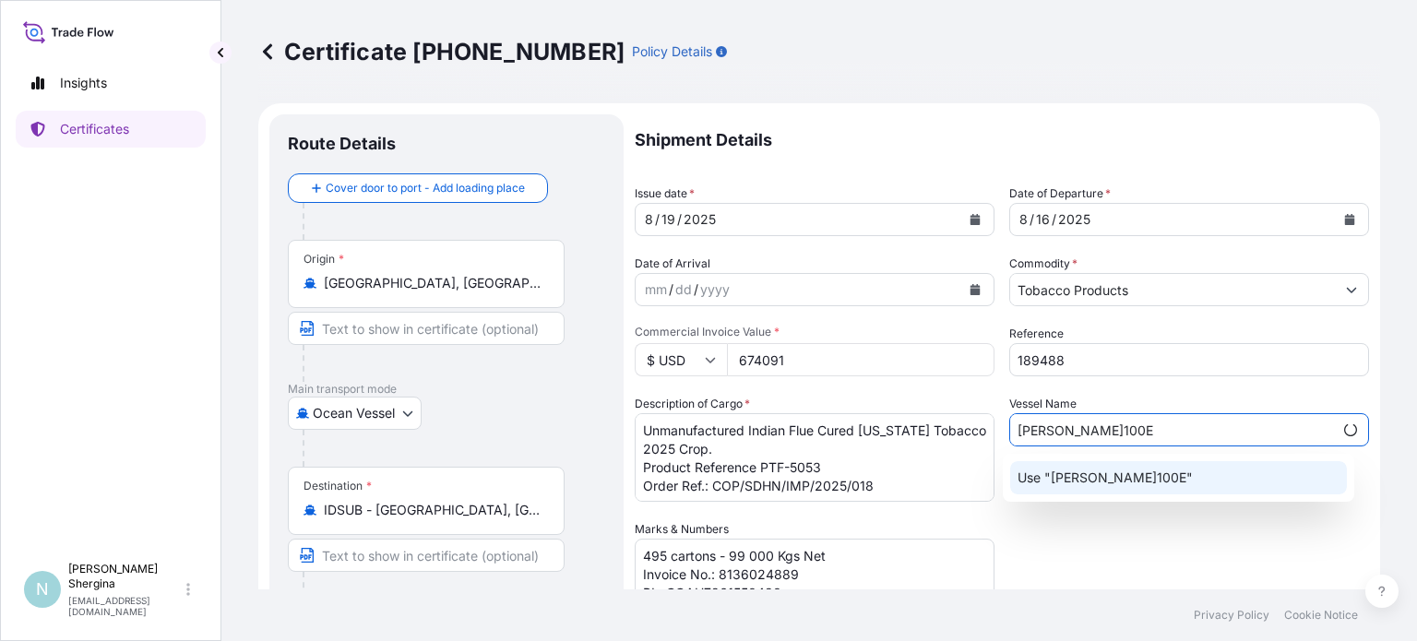
type input "[PERSON_NAME]100E"
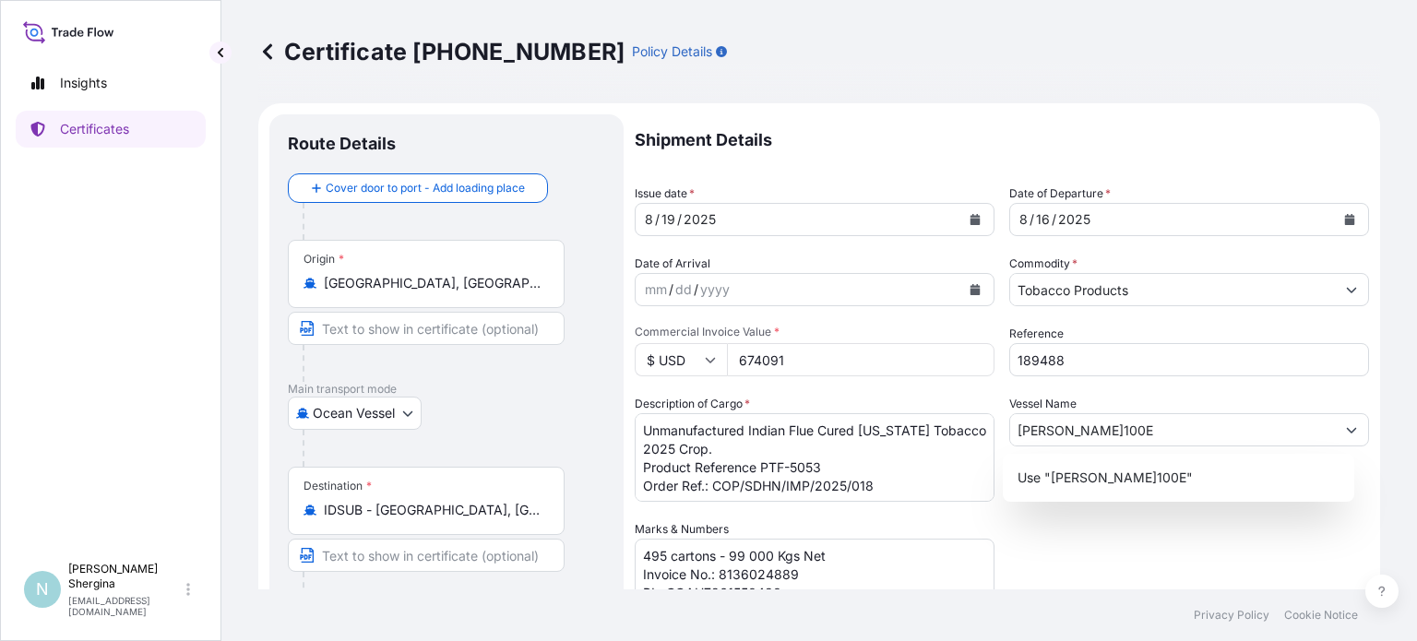
click at [1094, 528] on div "Shipment Details Issue date * [DATE] Date of Departure * [DATE] Date of Arrival…" at bounding box center [1002, 518] width 734 height 809
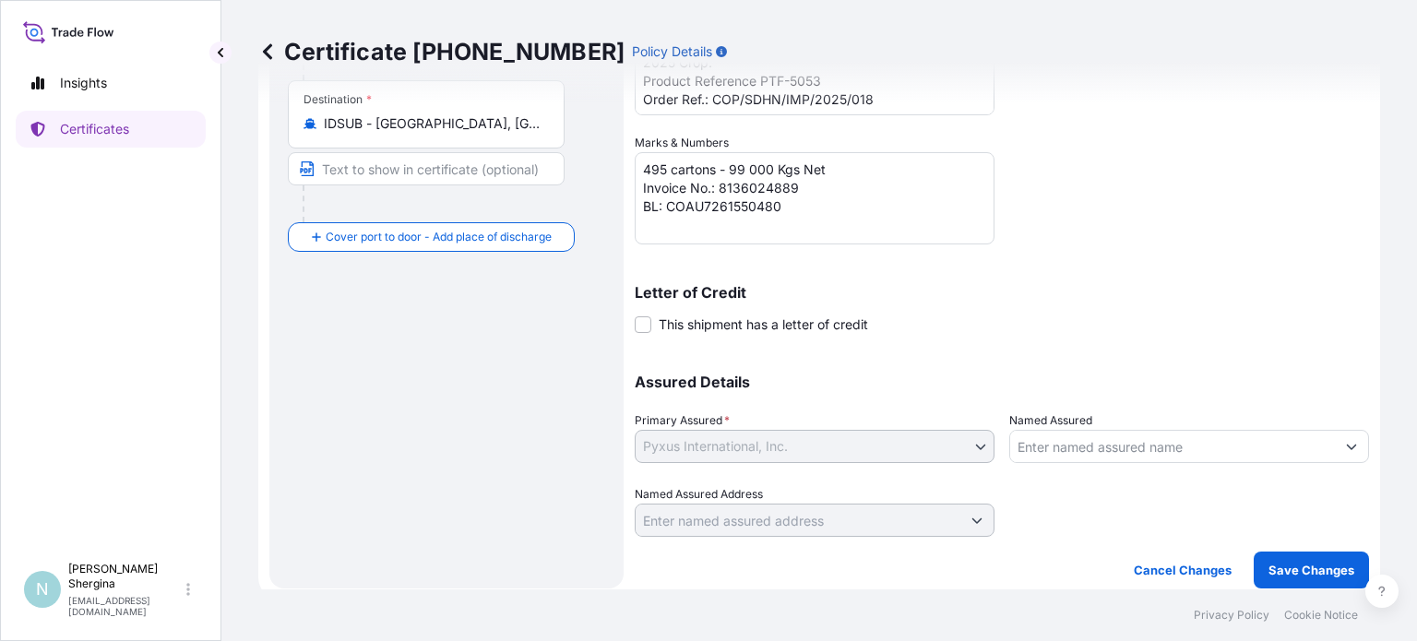
scroll to position [395, 0]
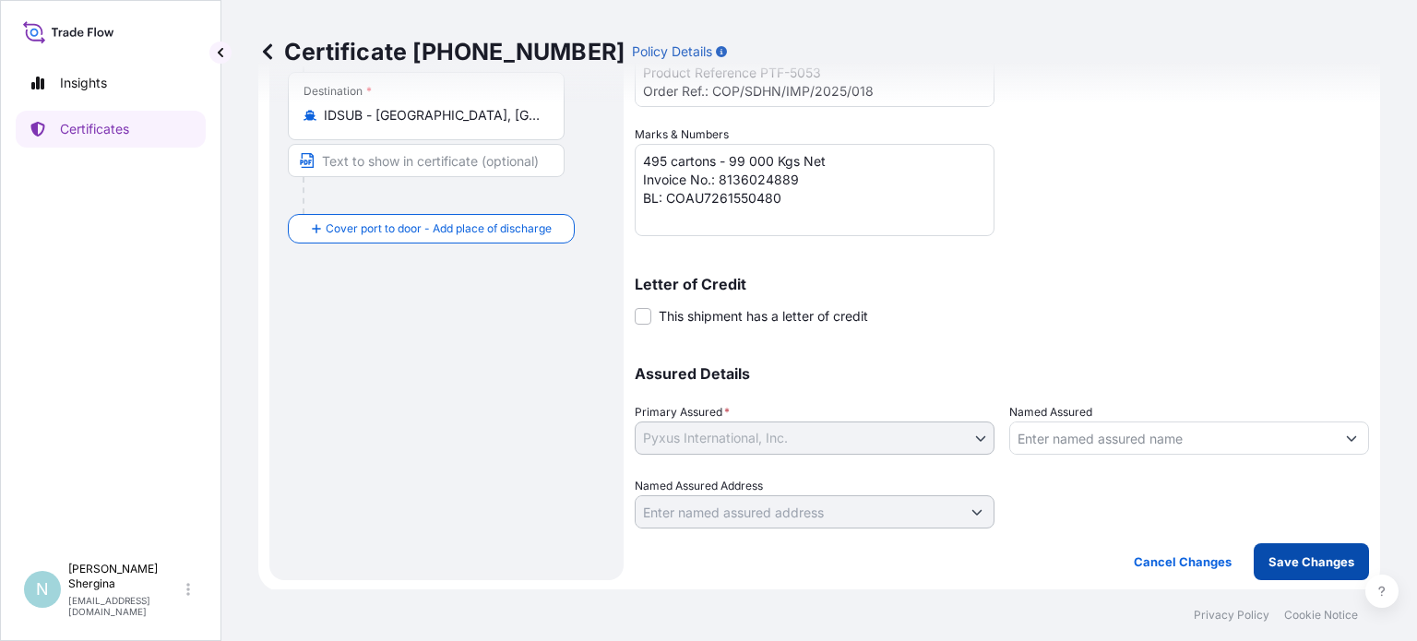
click at [1292, 558] on p "Save Changes" at bounding box center [1312, 562] width 86 height 18
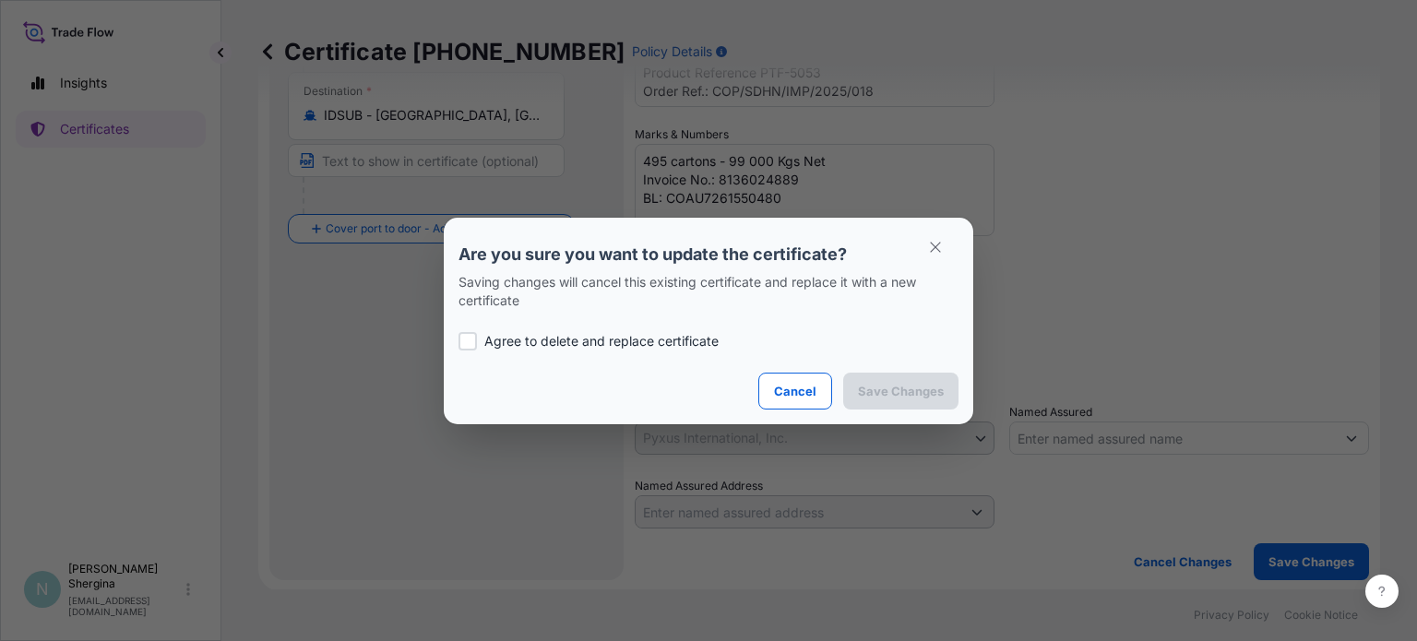
click at [638, 338] on p "Agree to delete and replace certificate" at bounding box center [601, 341] width 234 height 18
checkbox input "true"
click at [914, 393] on p "Save Changes" at bounding box center [901, 391] width 86 height 18
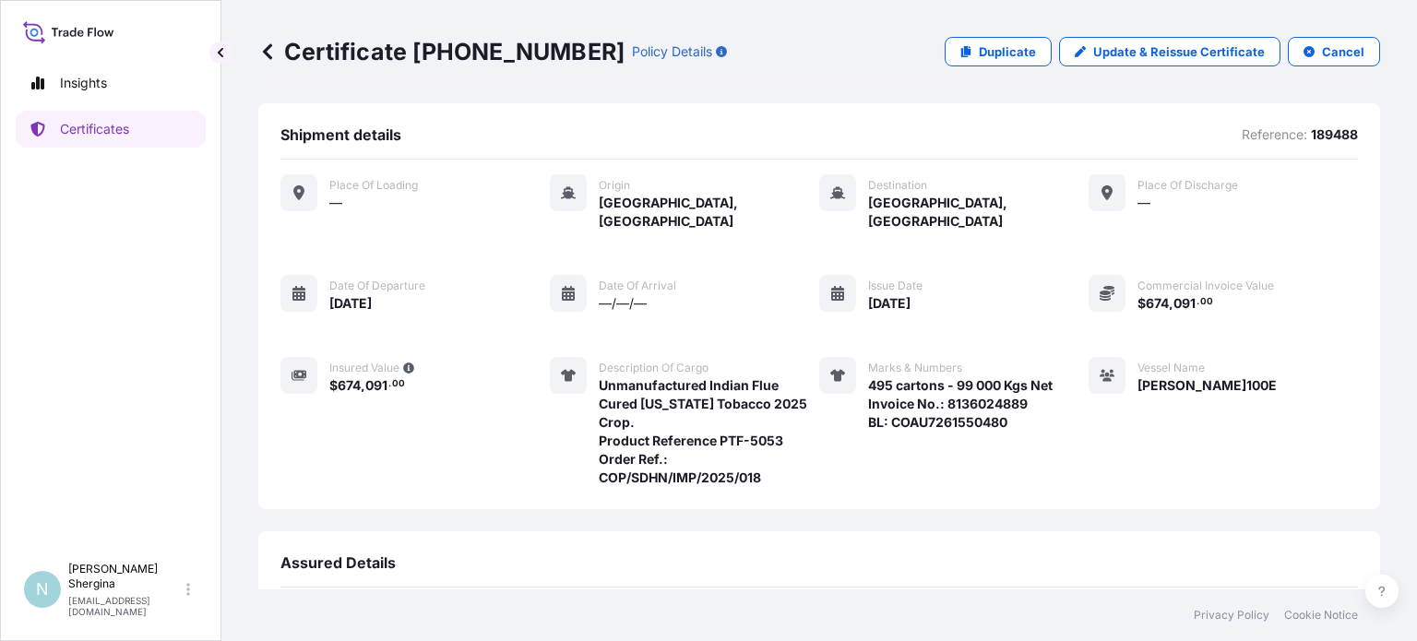
click at [1091, 468] on div "Place of Loading — Origin [GEOGRAPHIC_DATA], [GEOGRAPHIC_DATA] Destination [GEO…" at bounding box center [819, 341] width 1078 height 362
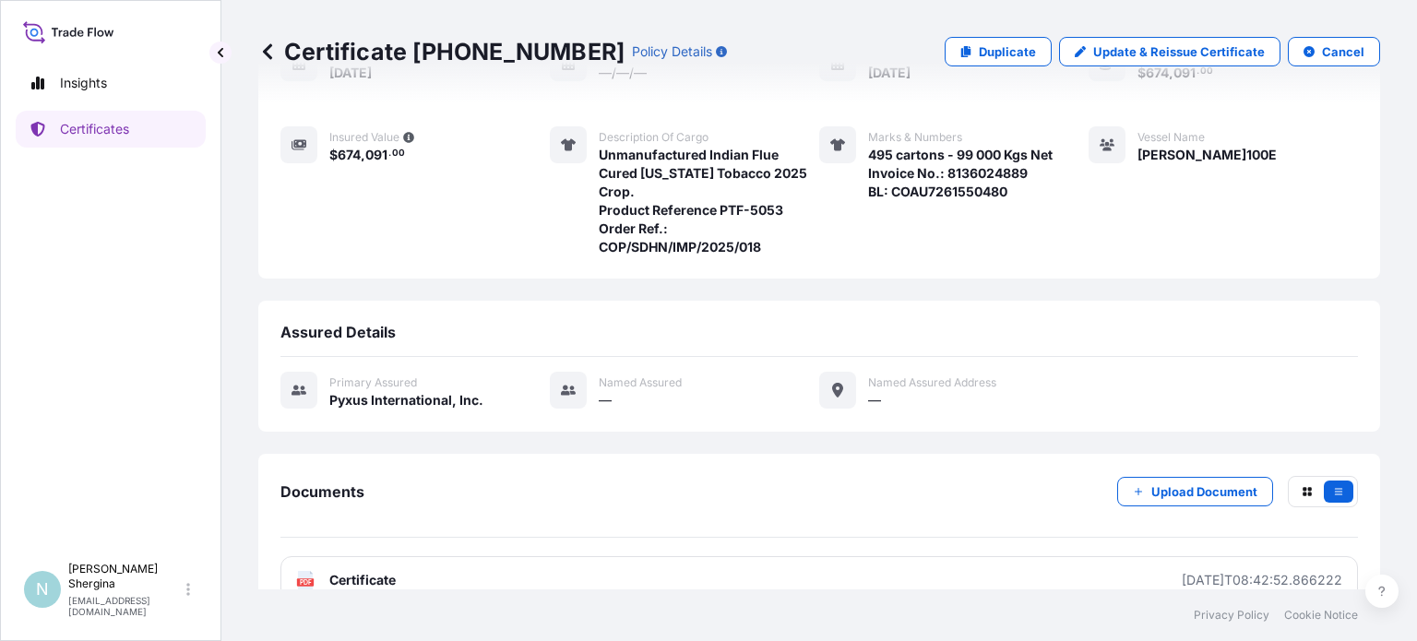
scroll to position [244, 0]
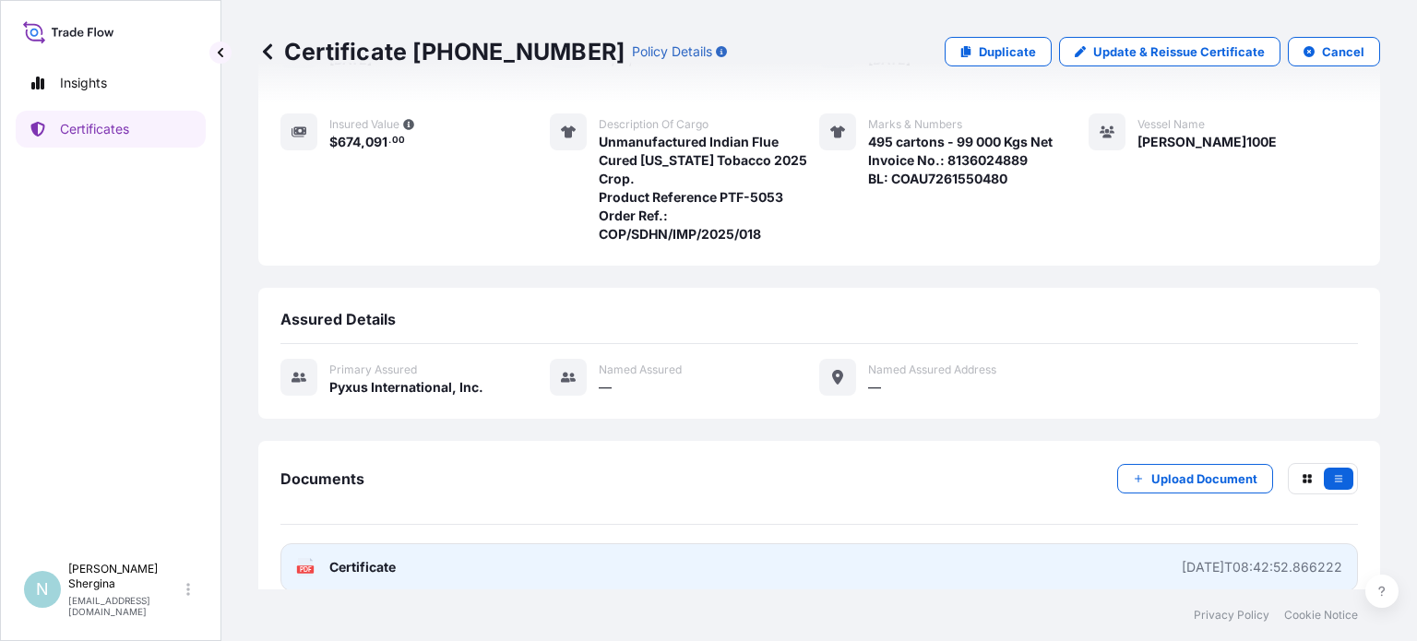
click at [1182, 558] on div "[DATE]T08:42:52.866222" at bounding box center [1262, 567] width 161 height 18
